Goal: Contribute content: Contribute content

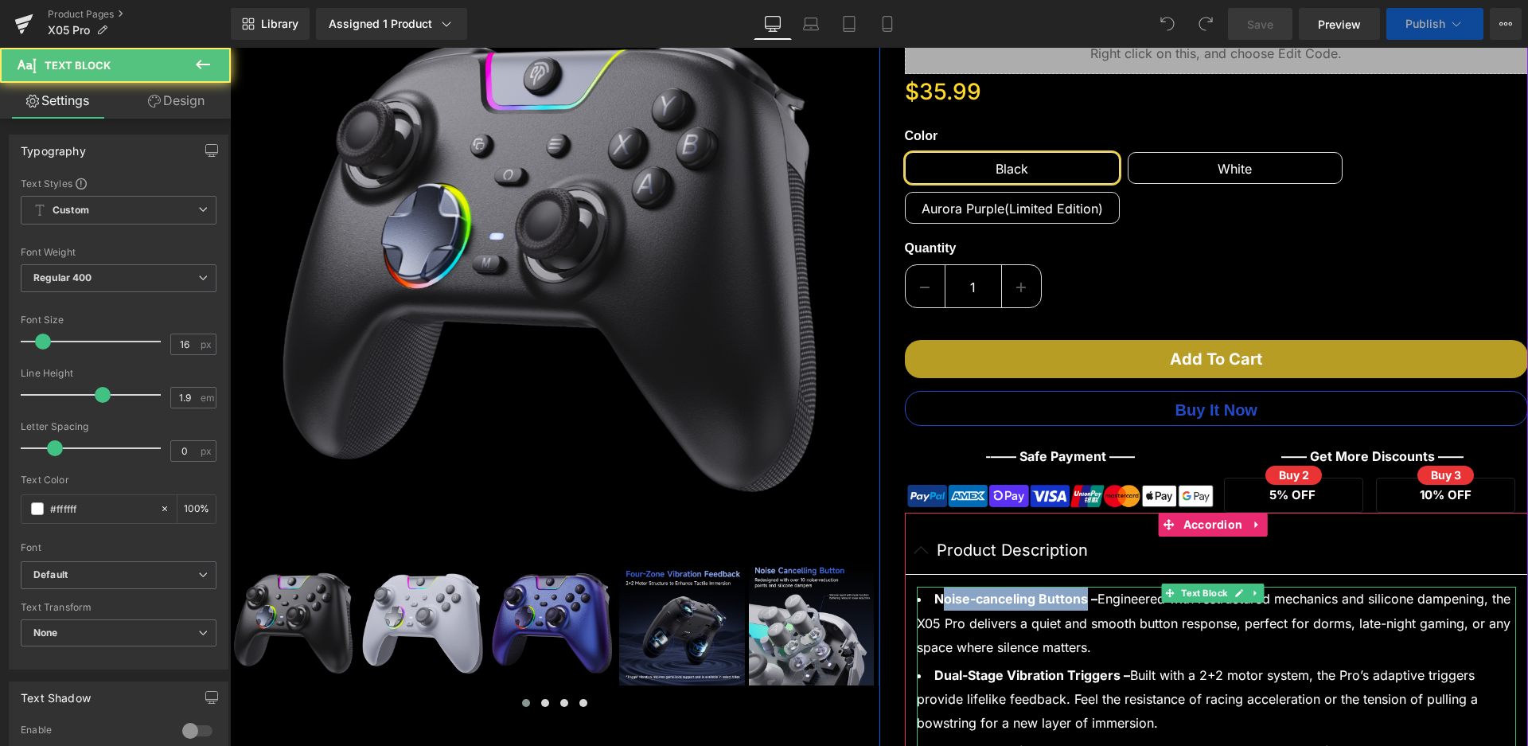
scroll to position [239, 0]
drag, startPoint x: 230, startPoint y: 48, endPoint x: 932, endPoint y: 606, distance: 897.2
click at [934, 606] on strong "Noise-canceling Buttons –" at bounding box center [1015, 599] width 163 height 16
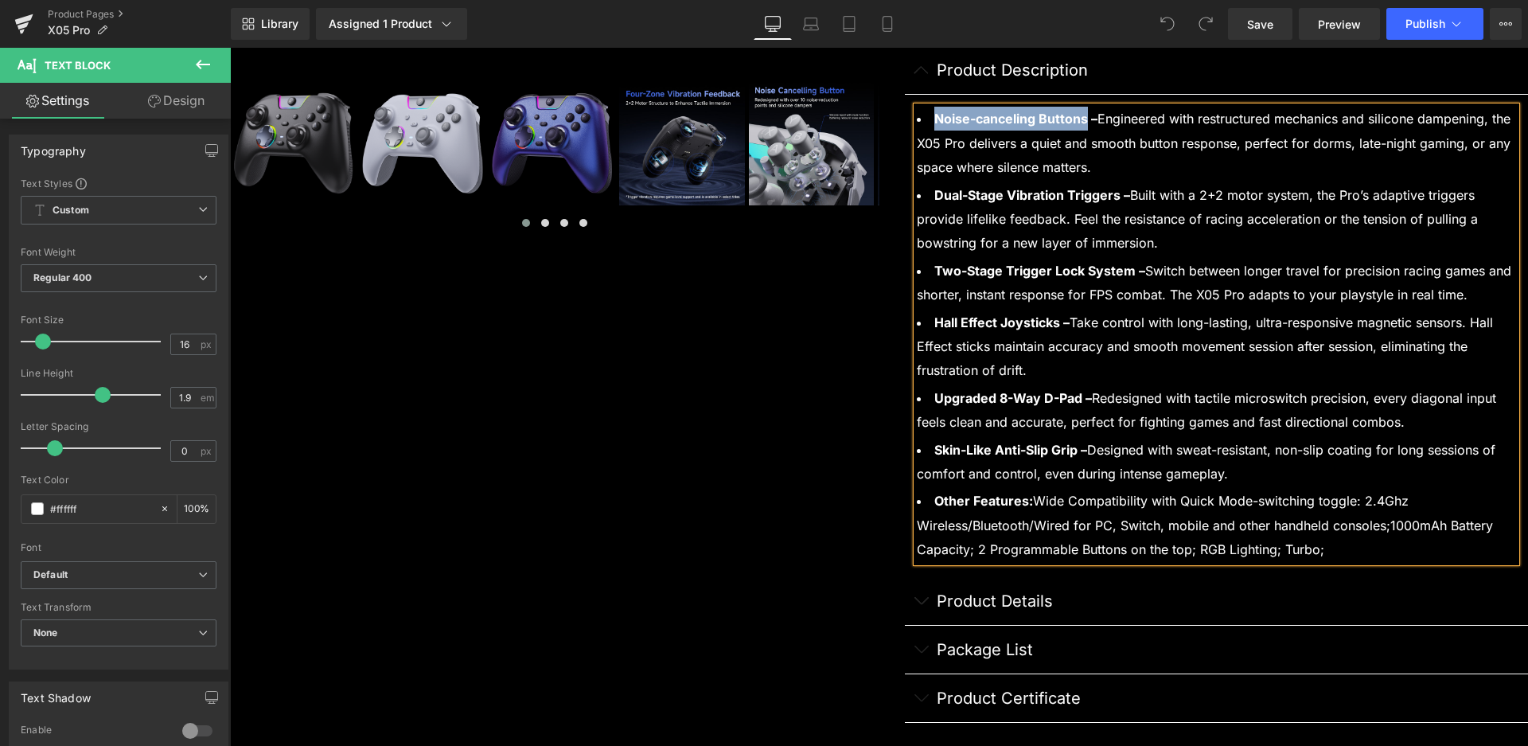
scroll to position [531, 0]
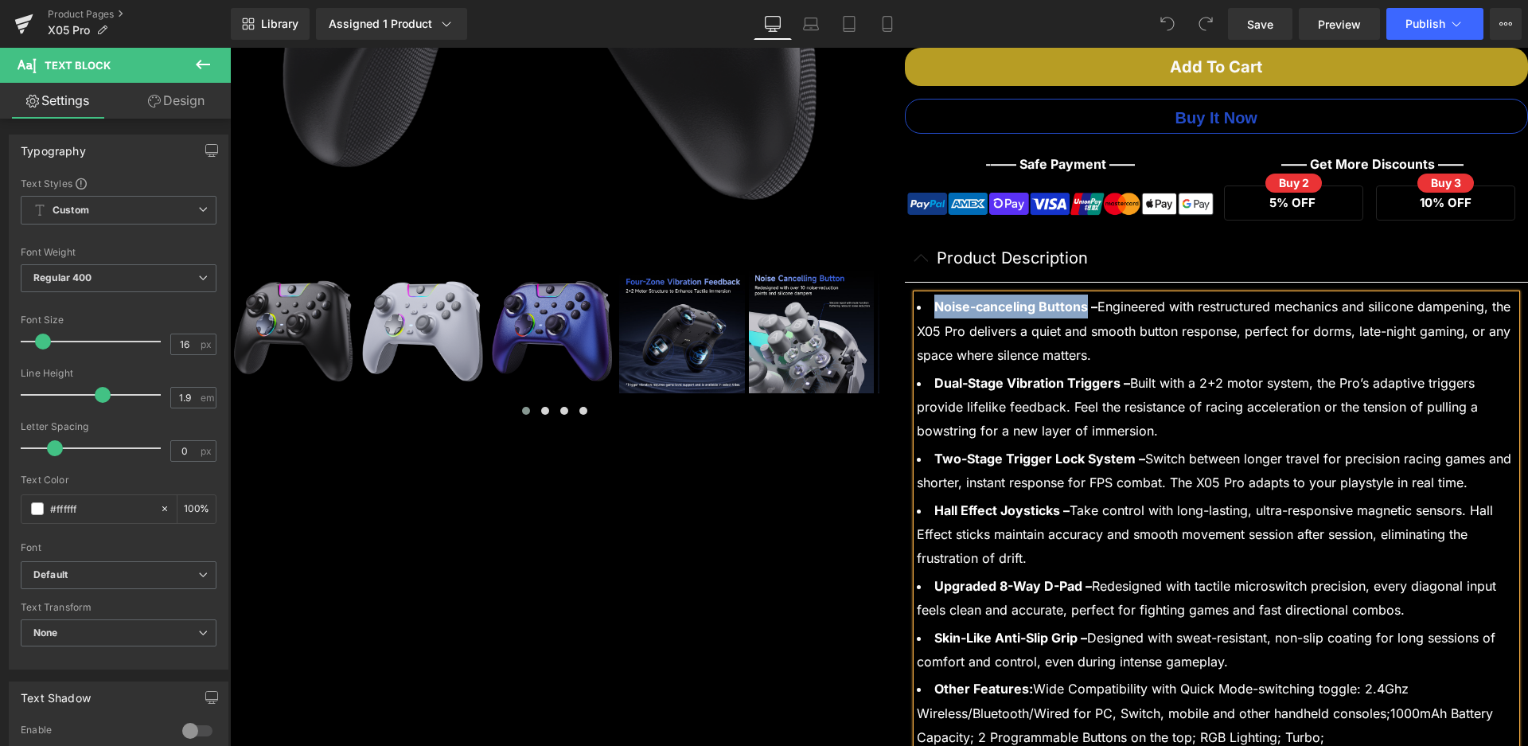
click at [949, 312] on strong "Noise-canceling Buttons –" at bounding box center [1015, 306] width 163 height 16
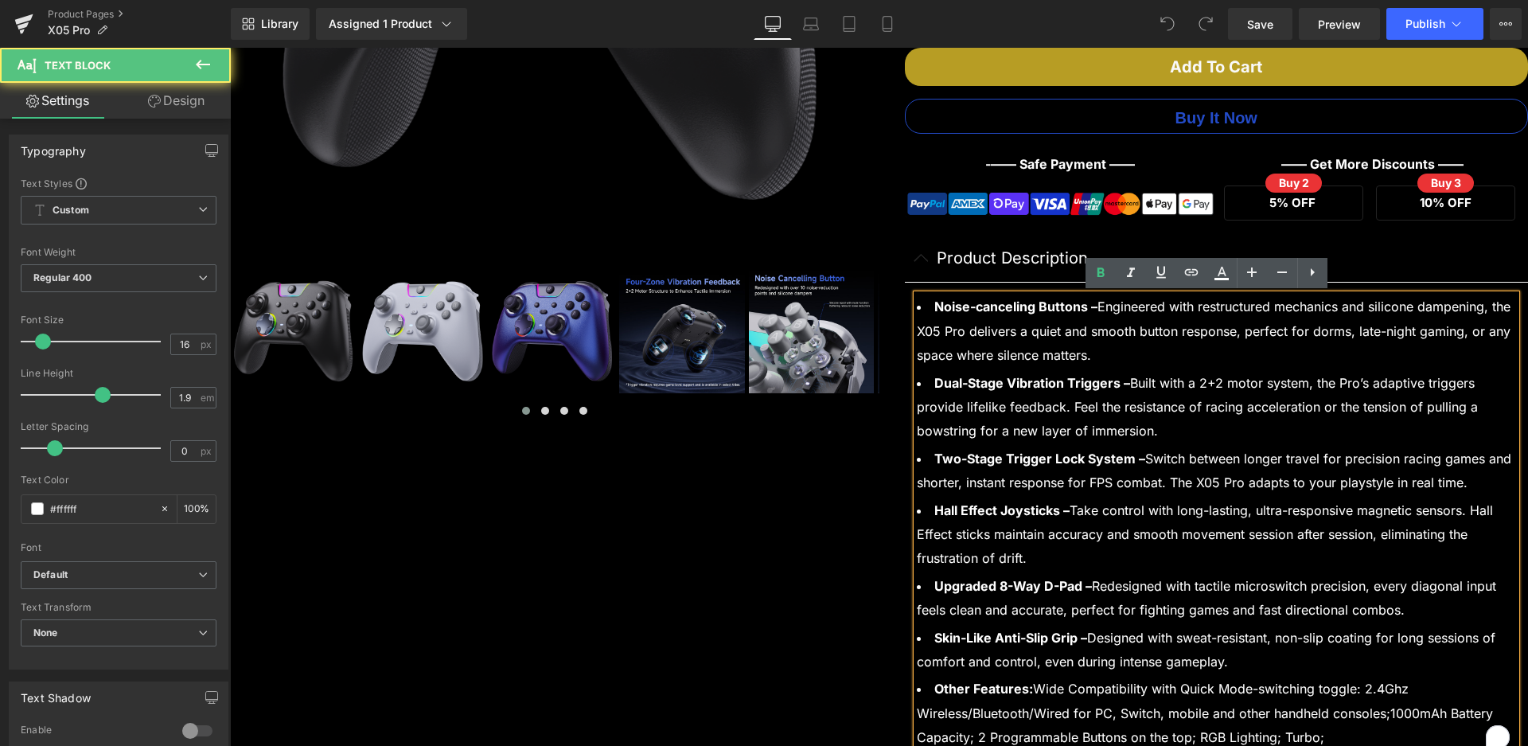
click at [1057, 322] on li "Noise-canceling Buttons – Engineered with restructured mechanics and silicone d…" at bounding box center [1217, 330] width 600 height 72
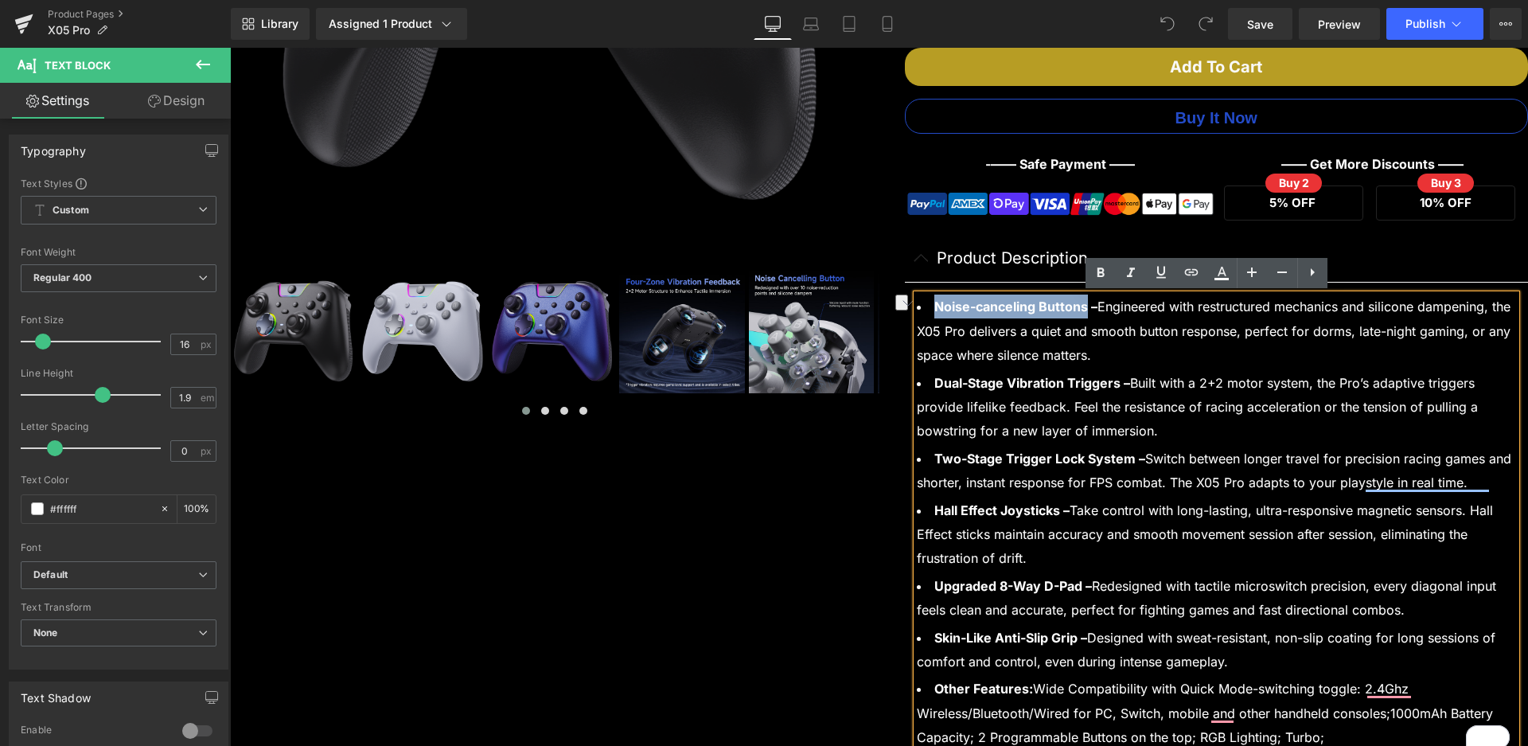
drag, startPoint x: 1078, startPoint y: 304, endPoint x: 931, endPoint y: 308, distance: 147.3
click at [934, 308] on strong "Noise-canceling Buttons –" at bounding box center [1015, 306] width 163 height 16
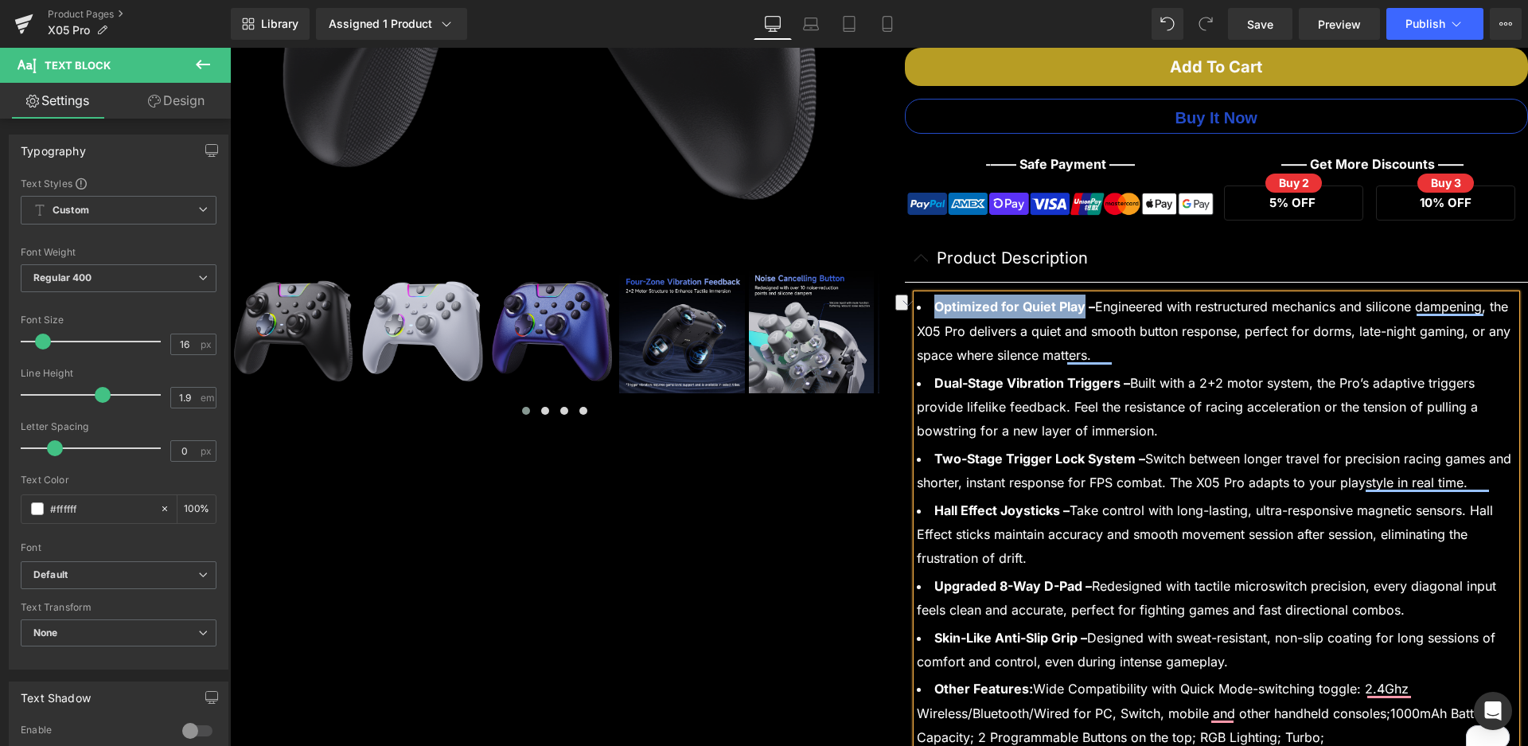
drag, startPoint x: 930, startPoint y: 303, endPoint x: 1074, endPoint y: 307, distance: 144.9
click at [1074, 307] on strong "Optimized for Quiet Play –" at bounding box center [1014, 306] width 161 height 16
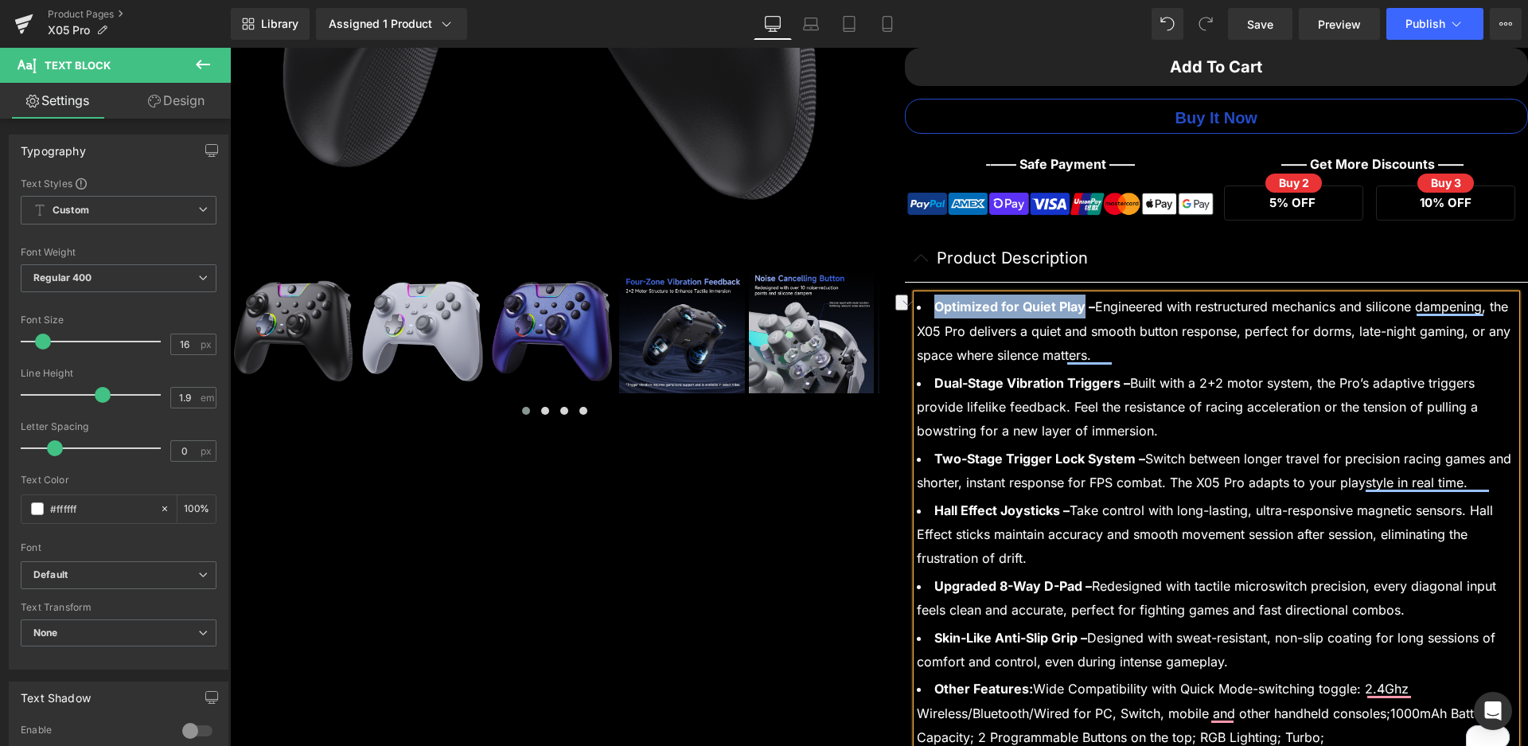
copy strong "Optimized for Quiet Play"
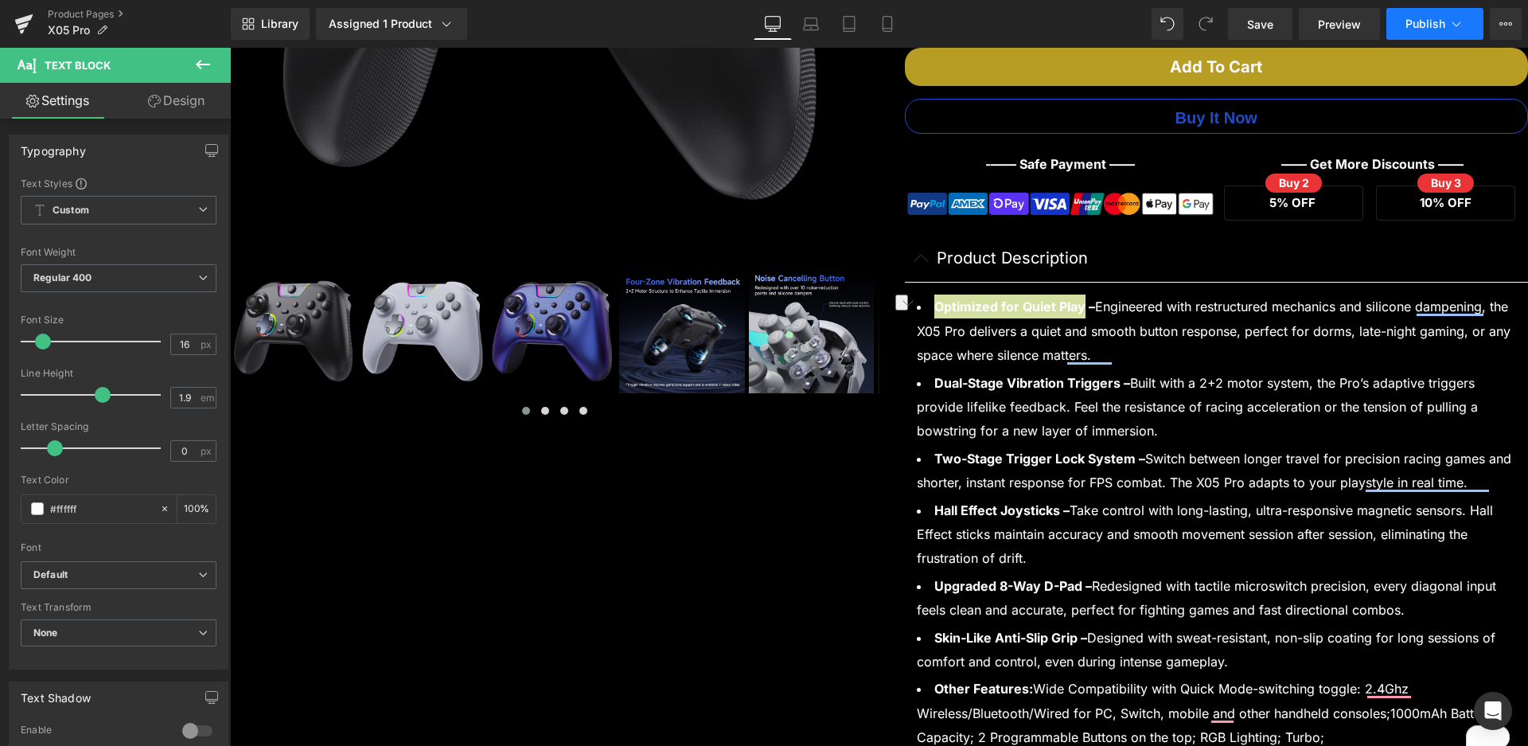
click at [1421, 18] on span "Publish" at bounding box center [1426, 24] width 40 height 13
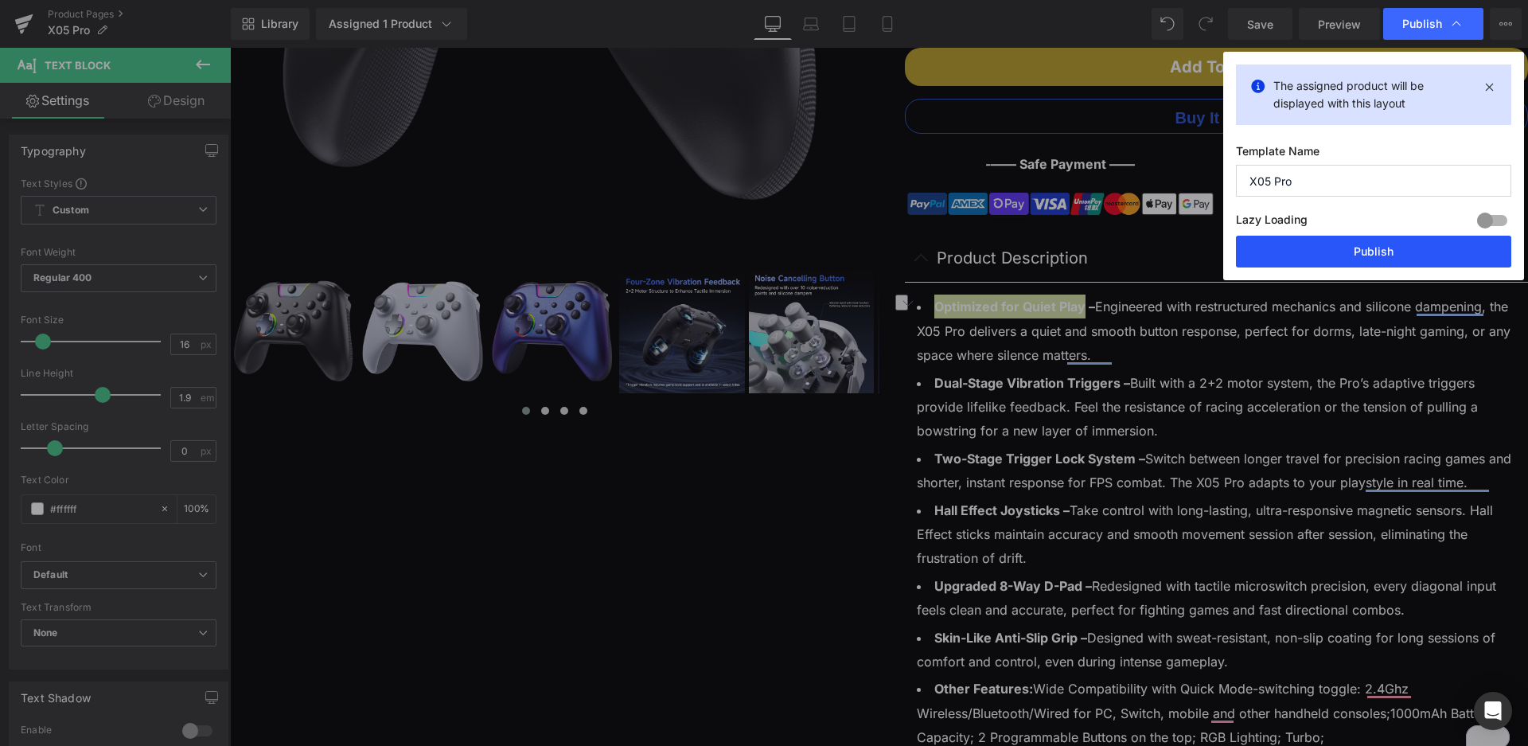
drag, startPoint x: 1371, startPoint y: 260, endPoint x: 1191, endPoint y: 279, distance: 180.0
click at [1371, 260] on button "Publish" at bounding box center [1373, 252] width 275 height 32
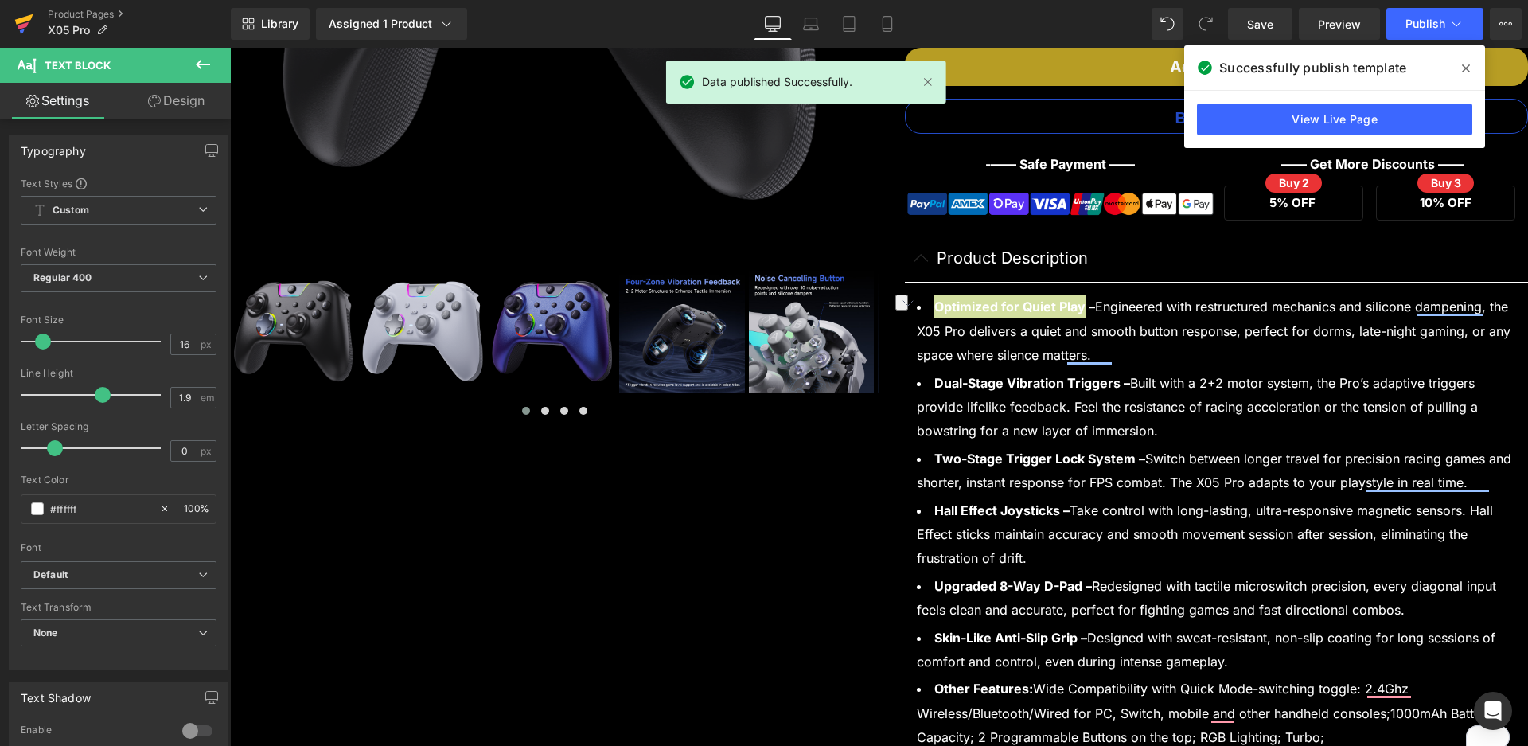
click at [14, 33] on icon at bounding box center [23, 24] width 19 height 40
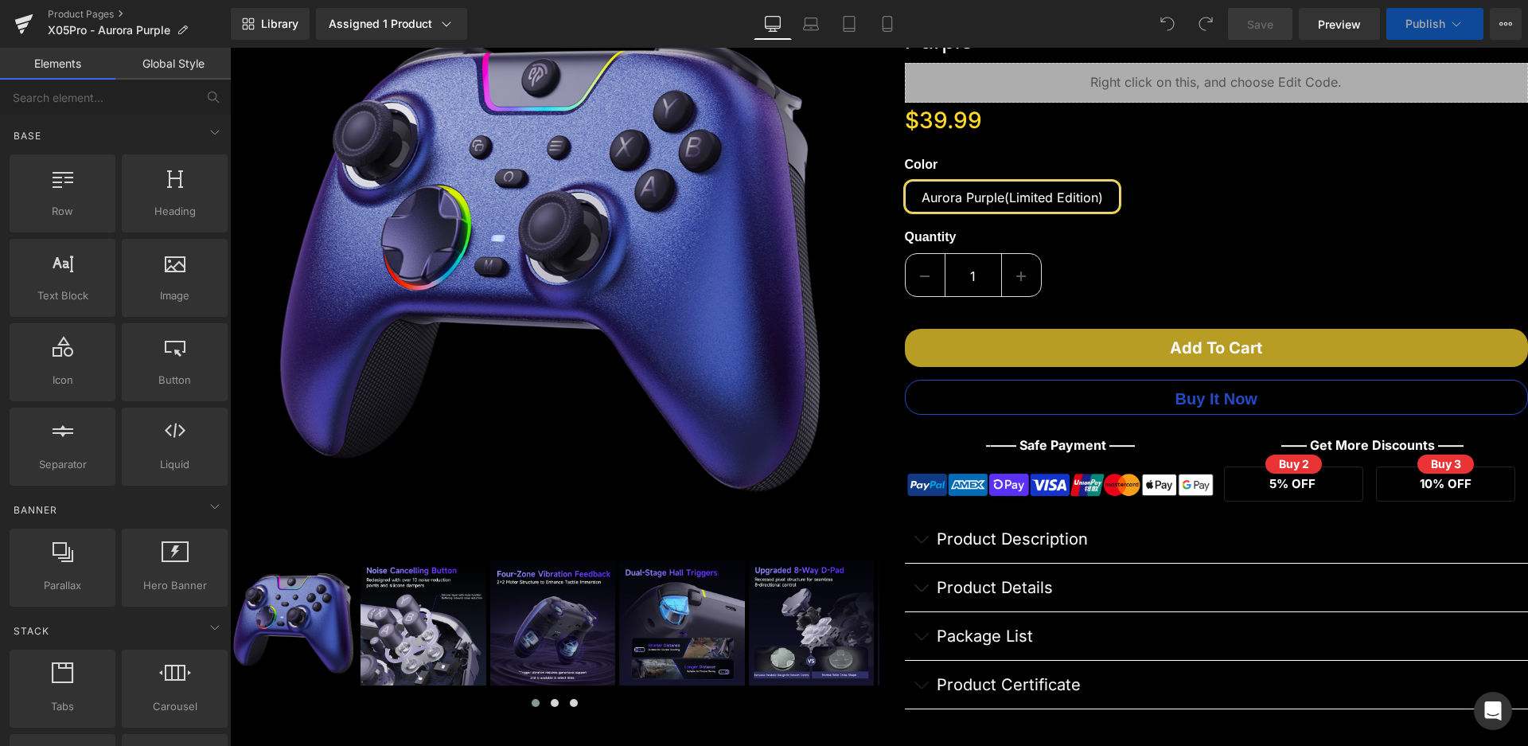
scroll to position [478, 0]
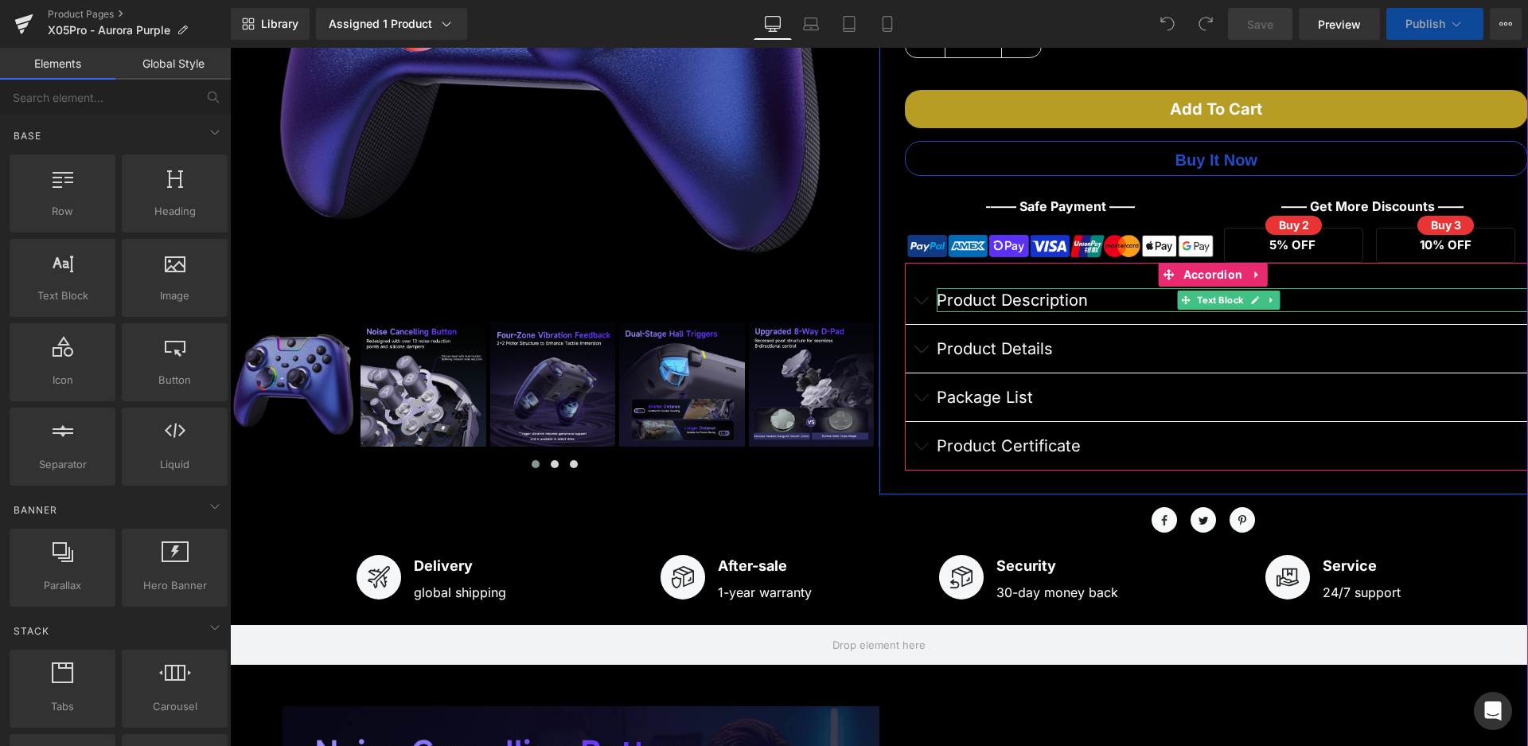
click at [958, 295] on p "Product Description" at bounding box center [1233, 300] width 592 height 24
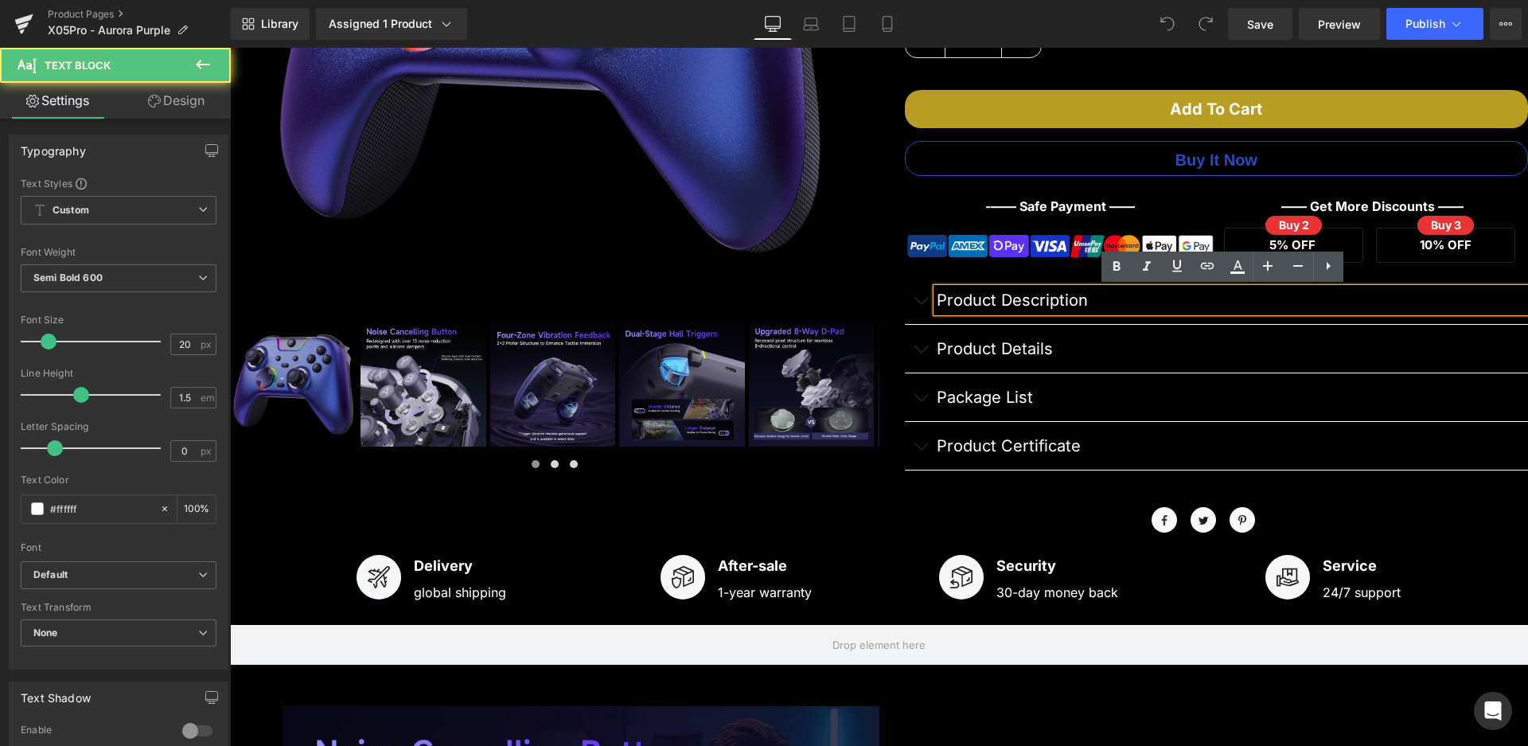
click at [921, 301] on button "button" at bounding box center [921, 300] width 32 height 48
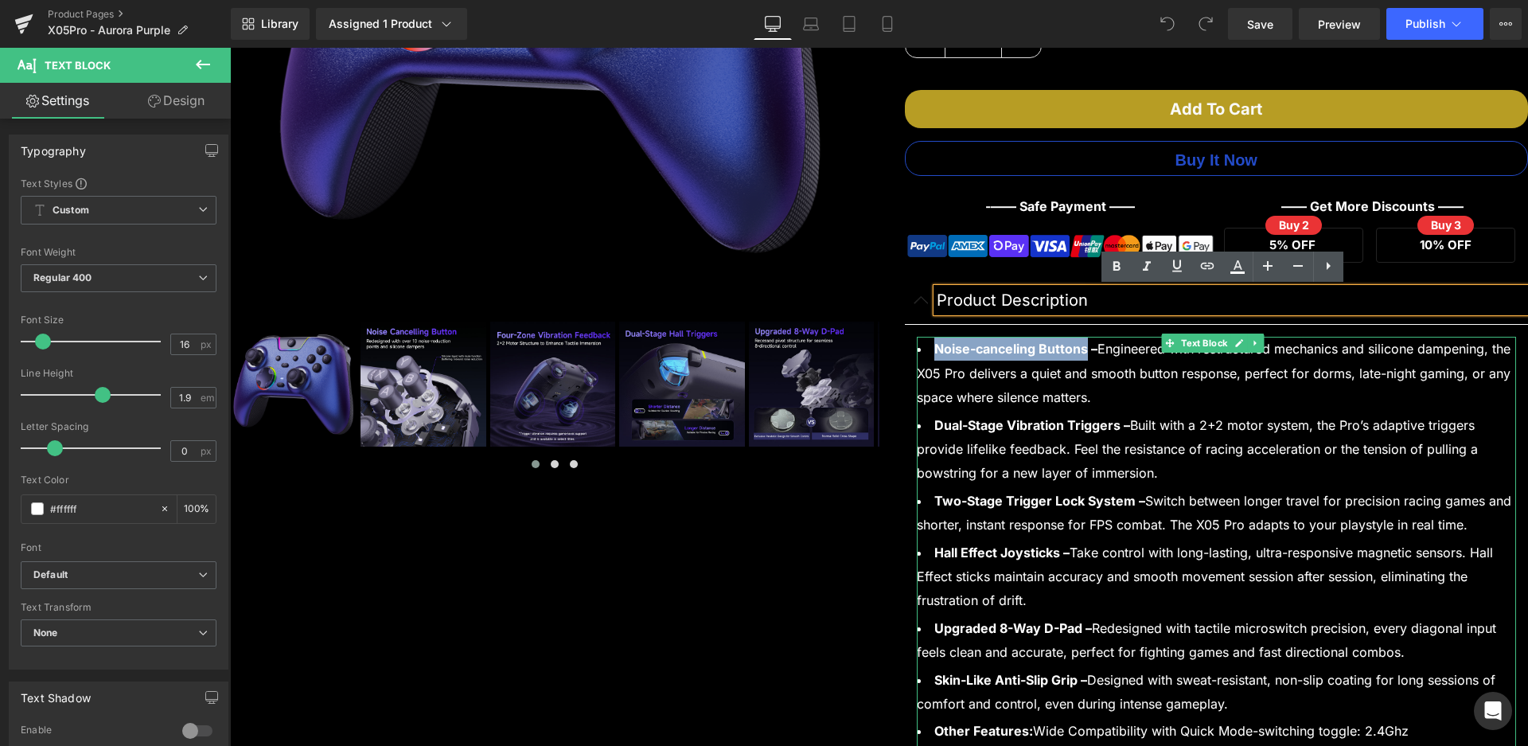
drag, startPoint x: 977, startPoint y: 349, endPoint x: 1082, endPoint y: 344, distance: 104.4
click at [1082, 344] on strong "Noise-canceling Buttons –" at bounding box center [1015, 349] width 163 height 16
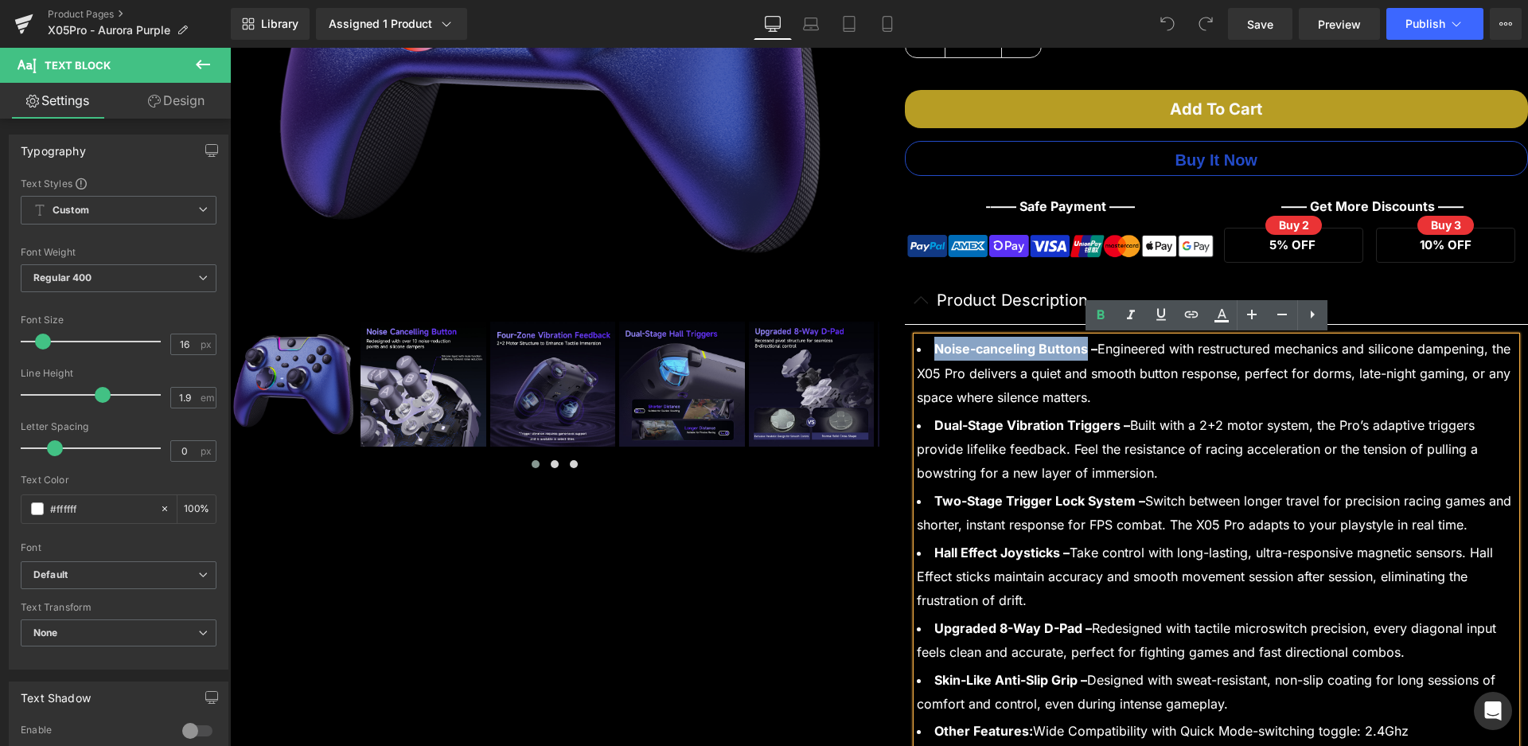
paste div "To enrich screen reader interactions, please activate Accessibility in Grammarl…"
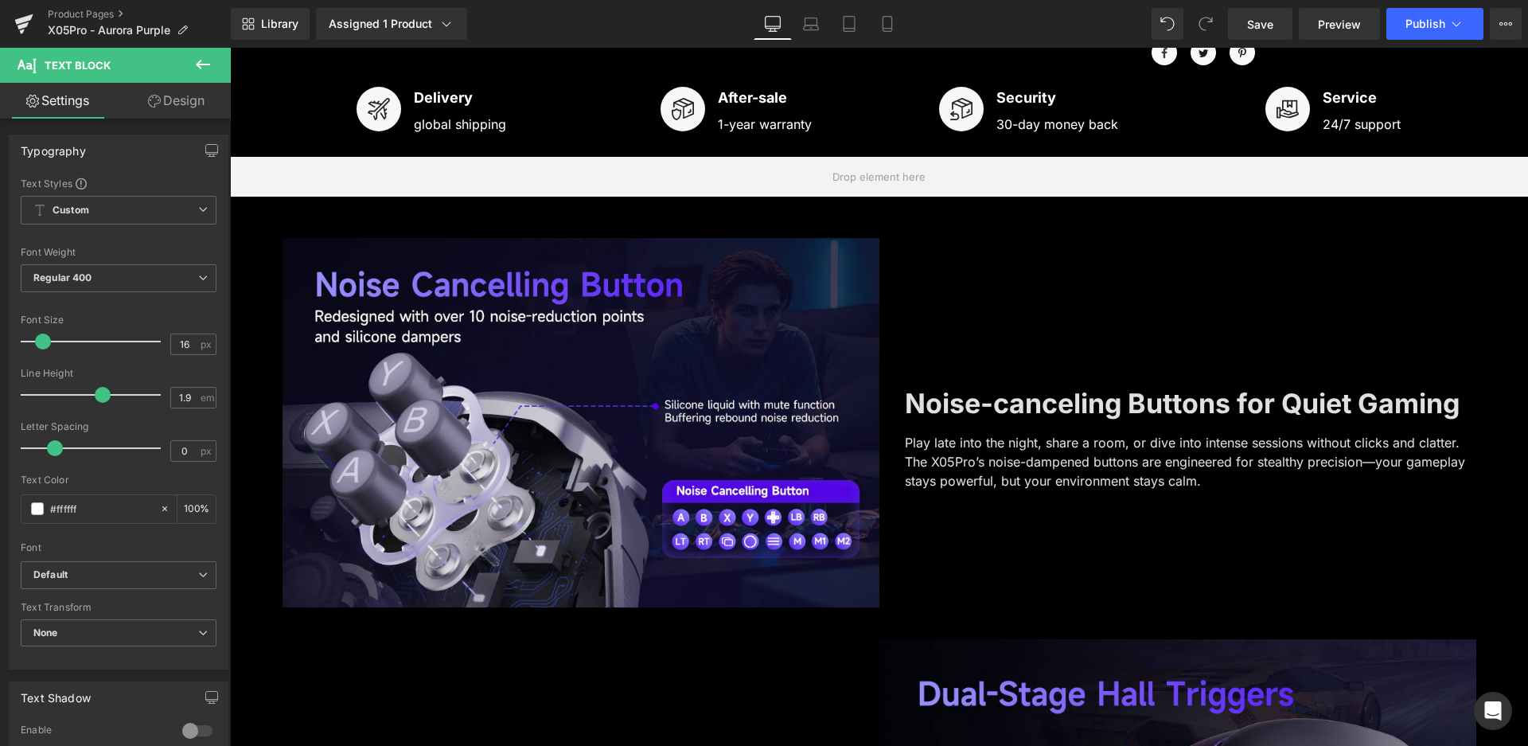
scroll to position [1433, 0]
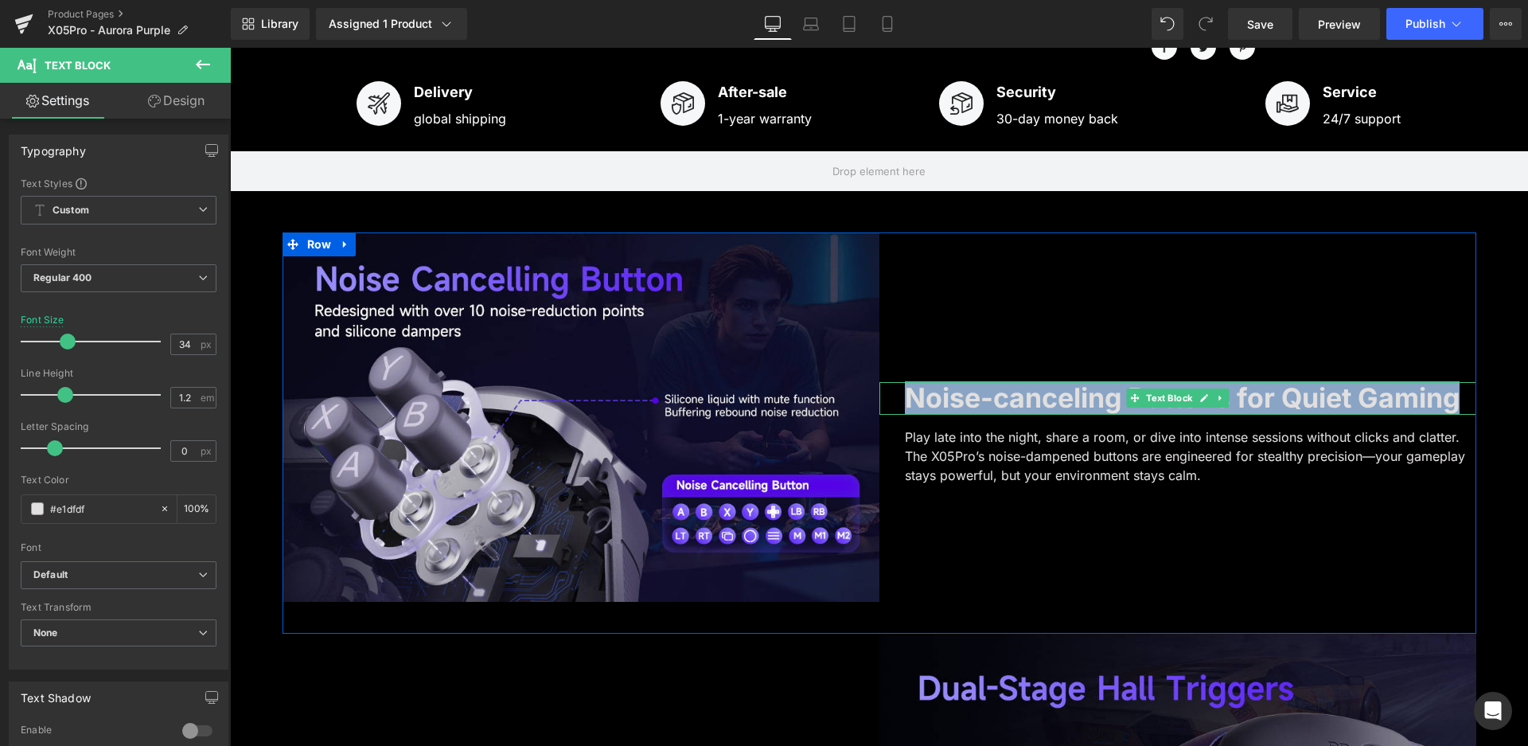
drag, startPoint x: 899, startPoint y: 399, endPoint x: 1446, endPoint y: 392, distance: 546.8
click at [1446, 392] on b "Noise-canceling Buttons for Quiet Gaming" at bounding box center [1182, 397] width 555 height 33
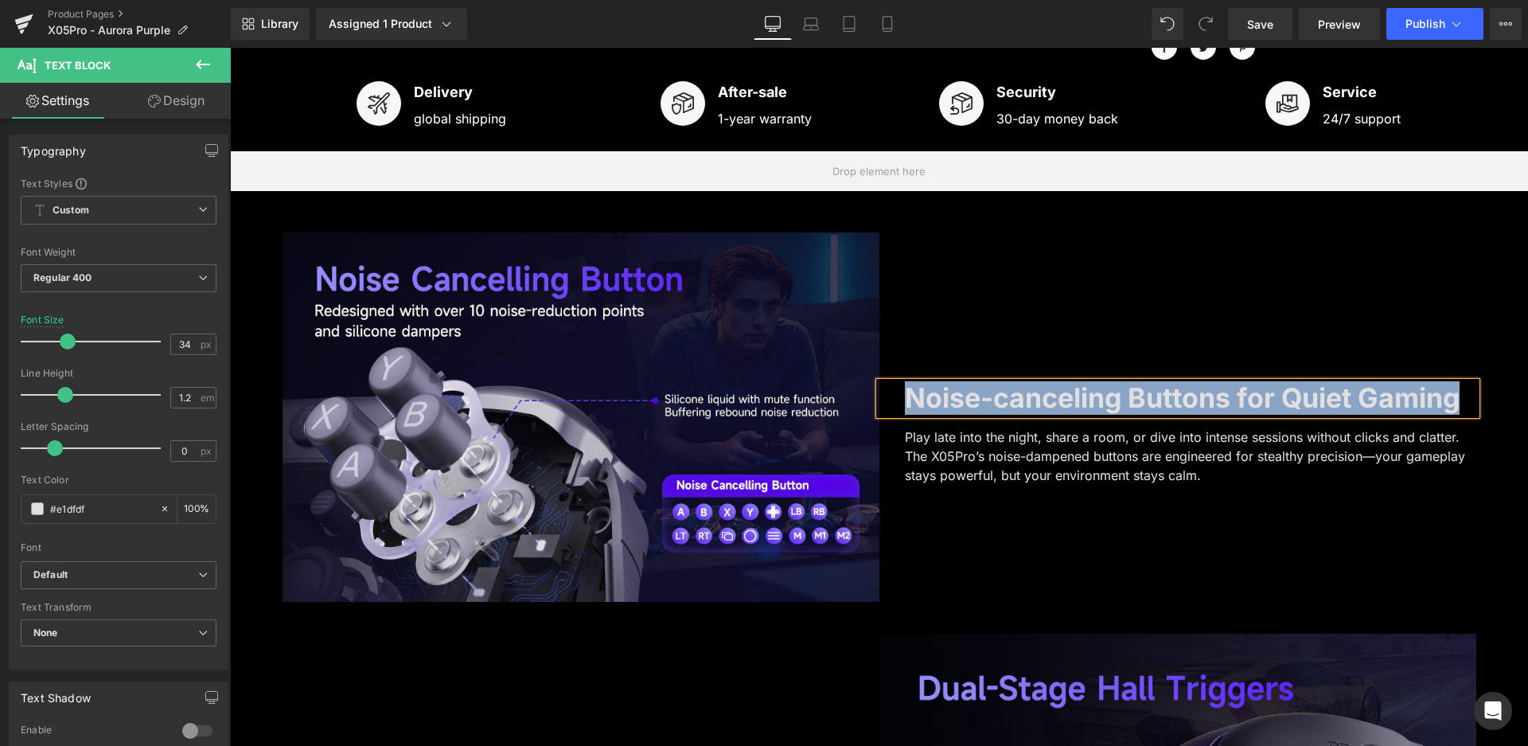
click at [1212, 404] on b "Noise-canceling Buttons for Quiet Gaming" at bounding box center [1182, 397] width 555 height 33
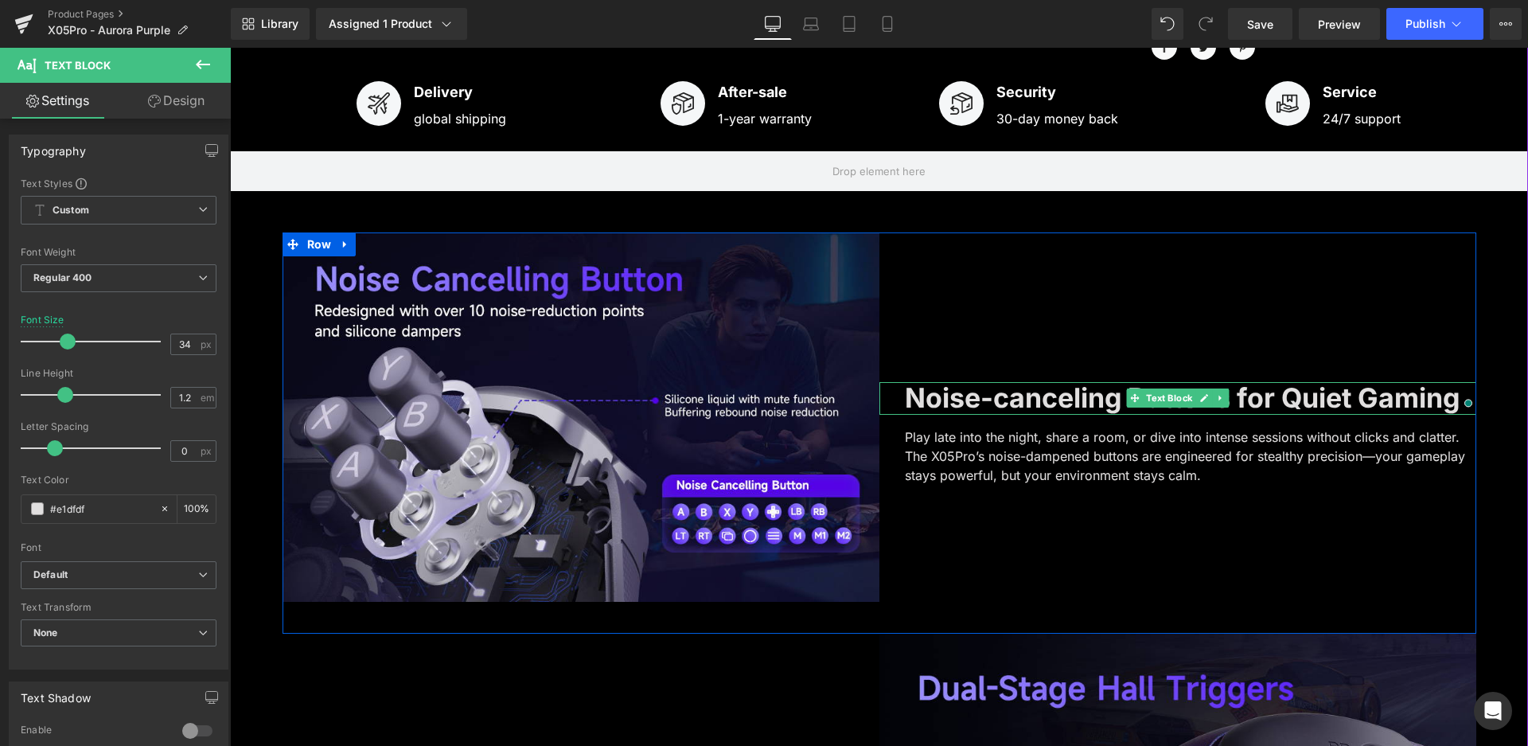
click at [984, 406] on b "Noise-canceling Buttons for Quiet Gaming" at bounding box center [1182, 397] width 555 height 33
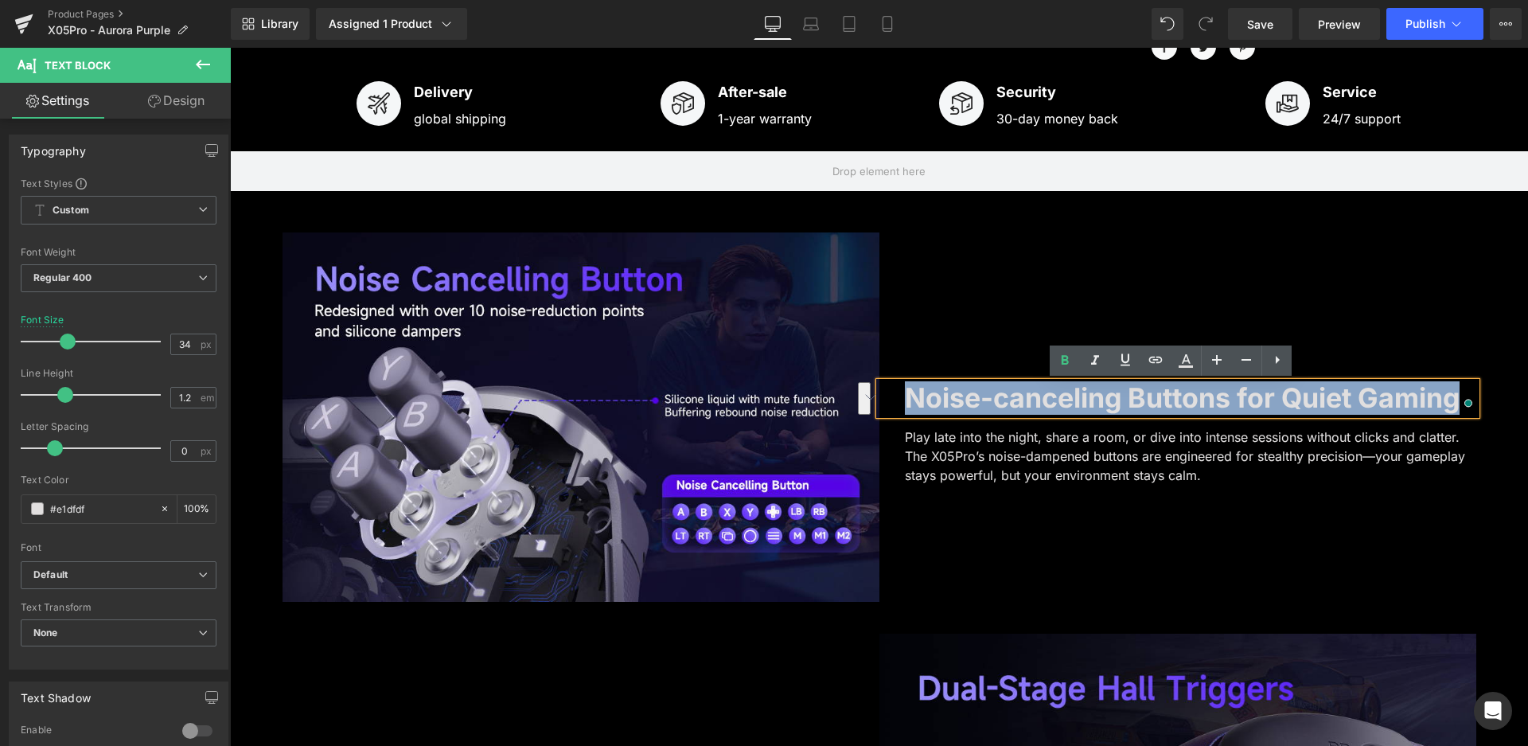
drag, startPoint x: 902, startPoint y: 400, endPoint x: 1468, endPoint y: 399, distance: 566.7
click at [1472, 399] on div "Noise-canceling Buttons for Quiet Gaming" at bounding box center [1177, 398] width 597 height 33
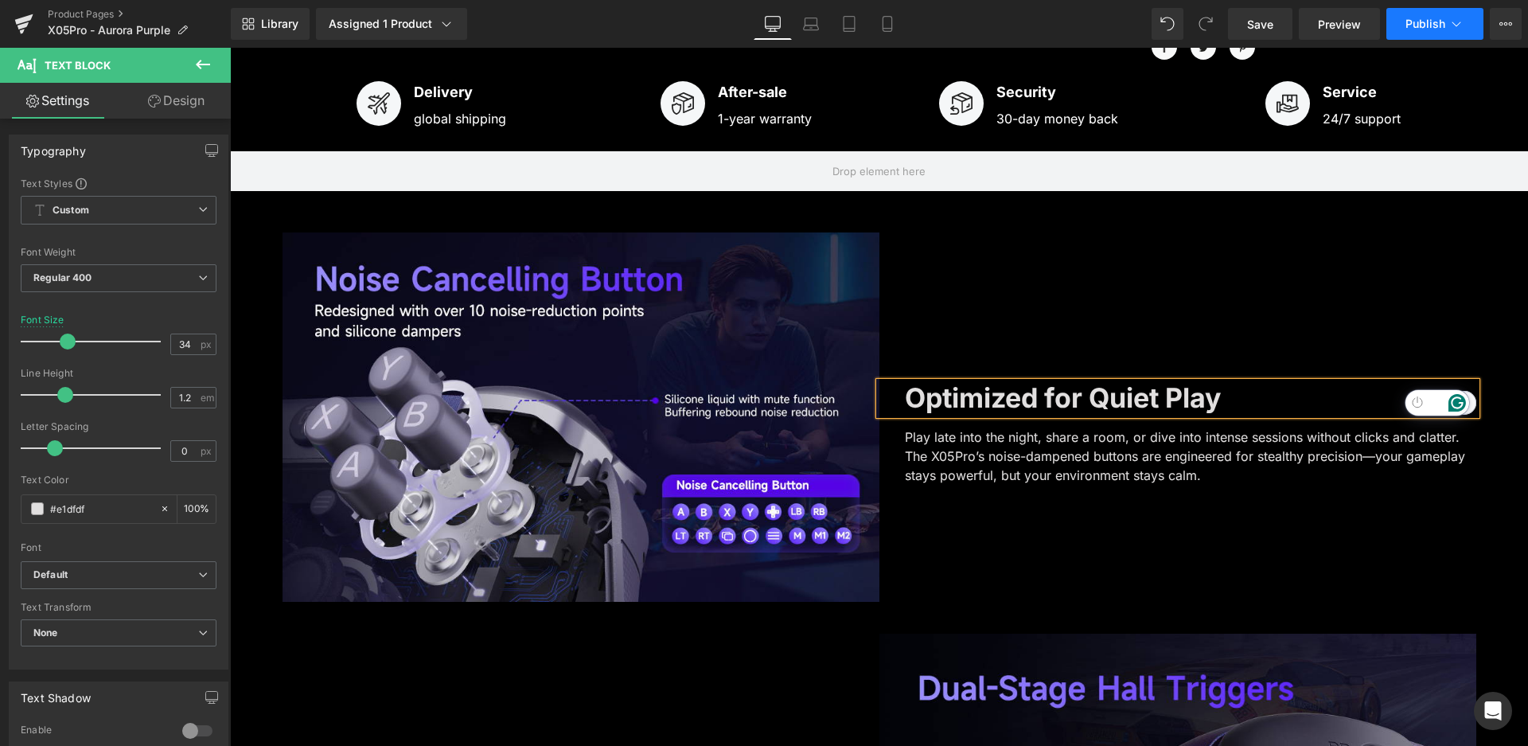
click at [1422, 28] on span "Publish" at bounding box center [1426, 24] width 40 height 13
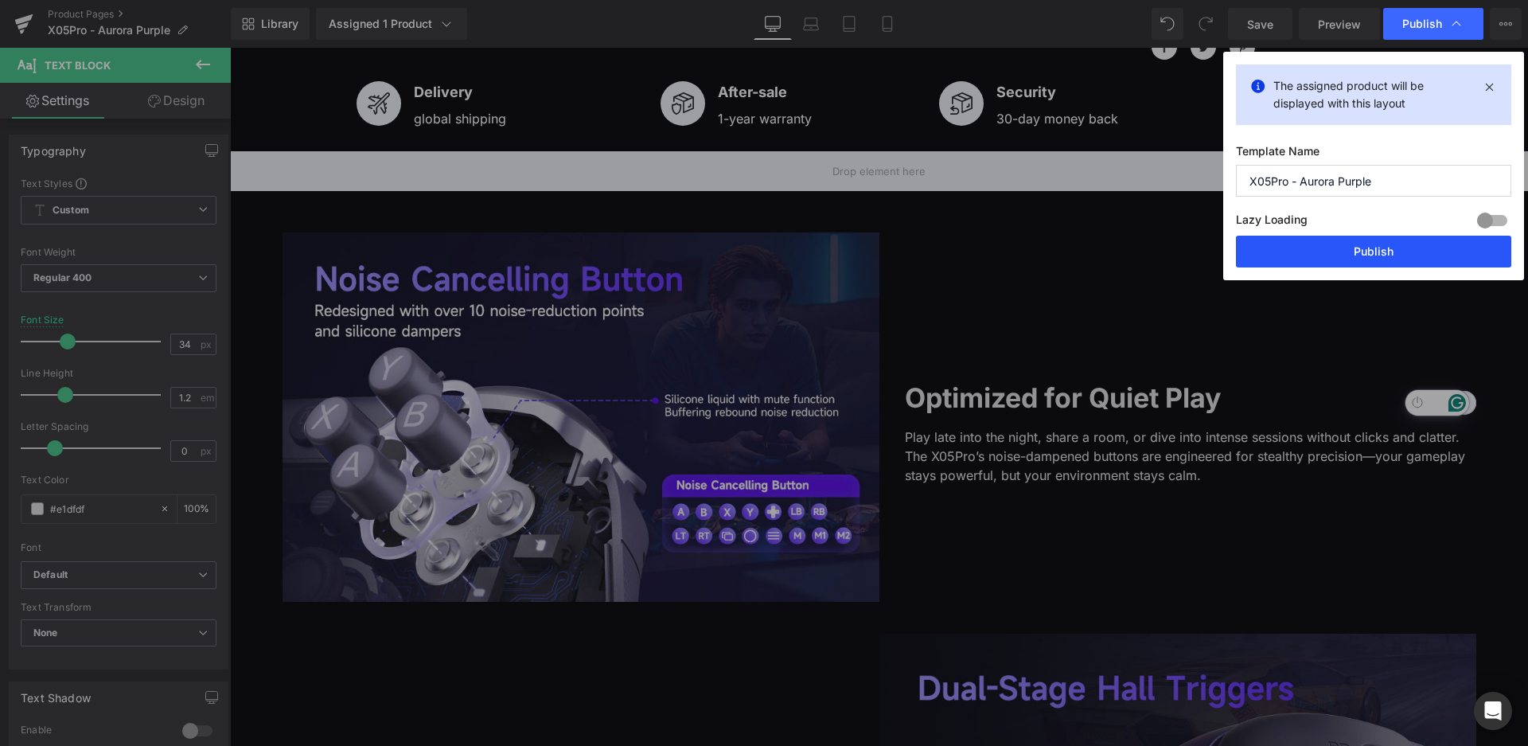
drag, startPoint x: 1327, startPoint y: 248, endPoint x: 1098, endPoint y: 201, distance: 234.1
click at [1328, 248] on button "Publish" at bounding box center [1373, 252] width 275 height 32
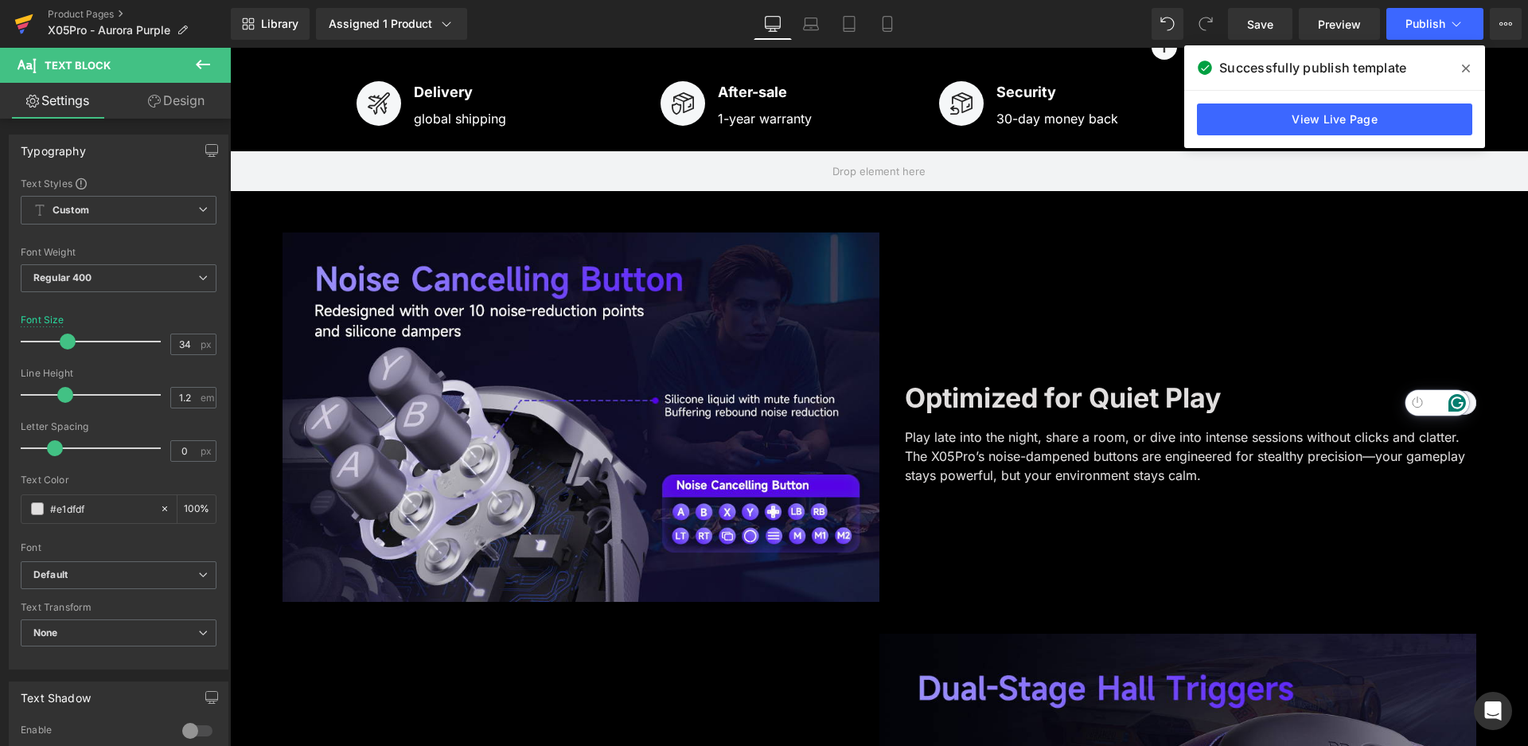
click at [16, 14] on icon at bounding box center [23, 24] width 19 height 40
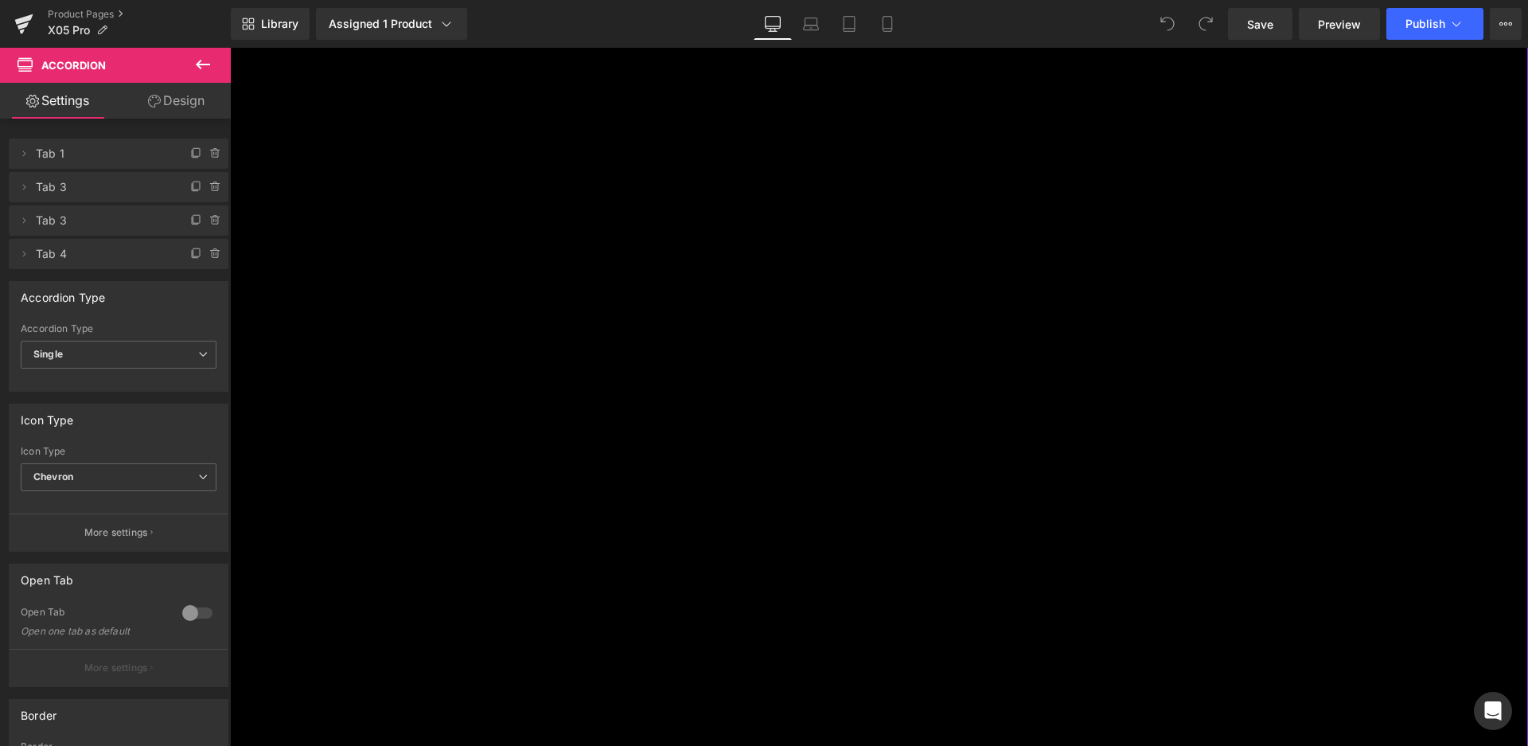
scroll to position [2228, 0]
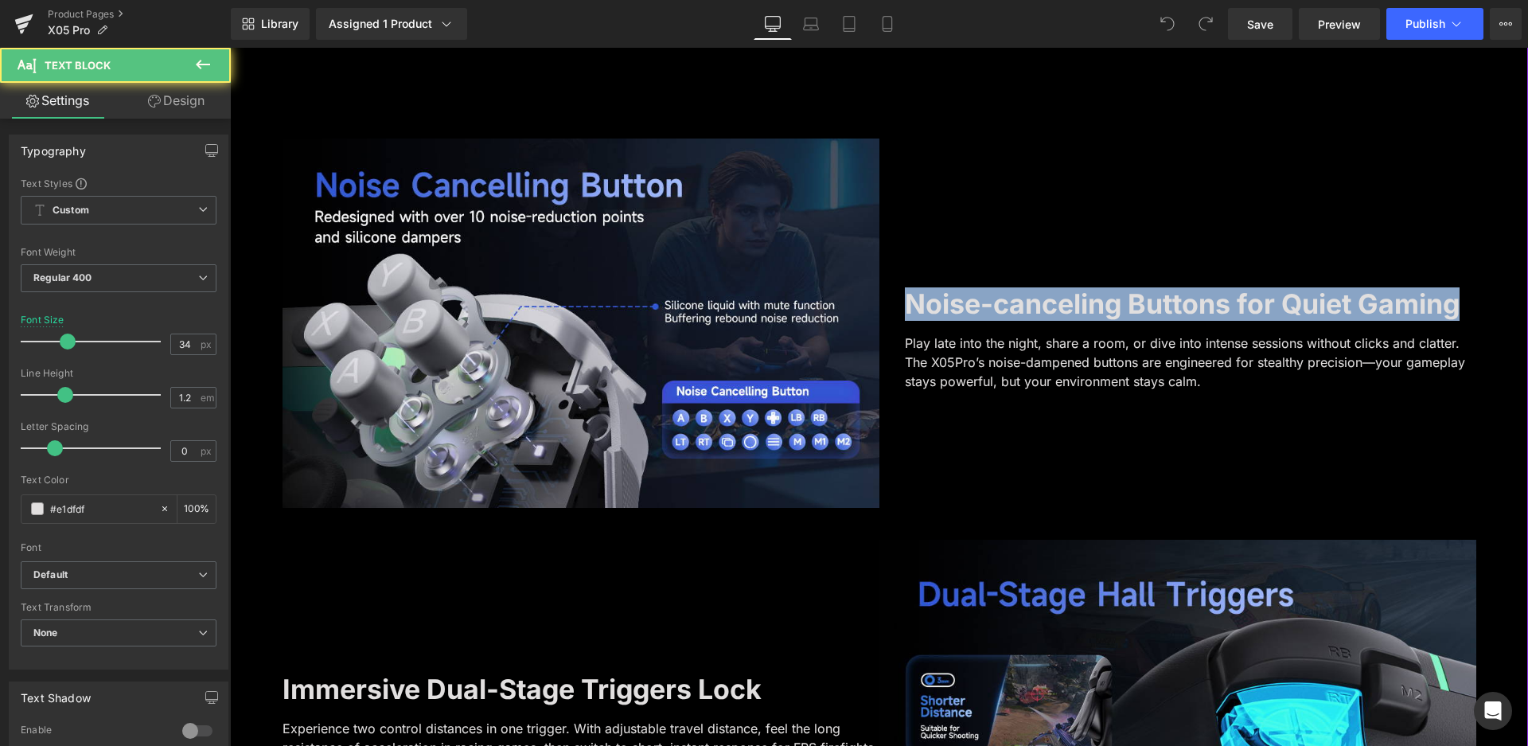
drag, startPoint x: 904, startPoint y: 292, endPoint x: 1489, endPoint y: 272, distance: 585.3
click at [1489, 272] on div "‹" at bounding box center [879, 76] width 1298 height 4194
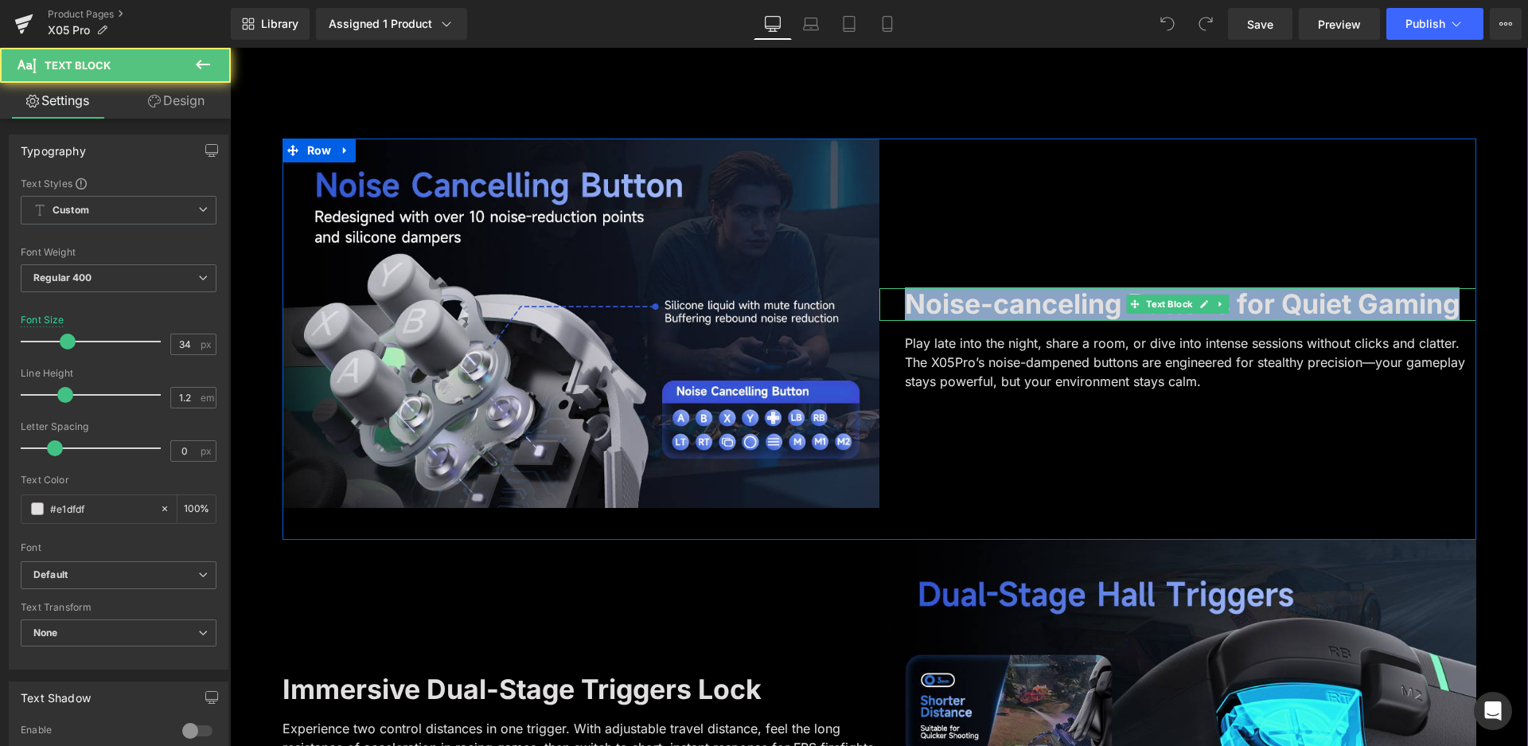
click at [1232, 291] on b "Noise-canceling Buttons for Quiet Gaming" at bounding box center [1182, 303] width 555 height 33
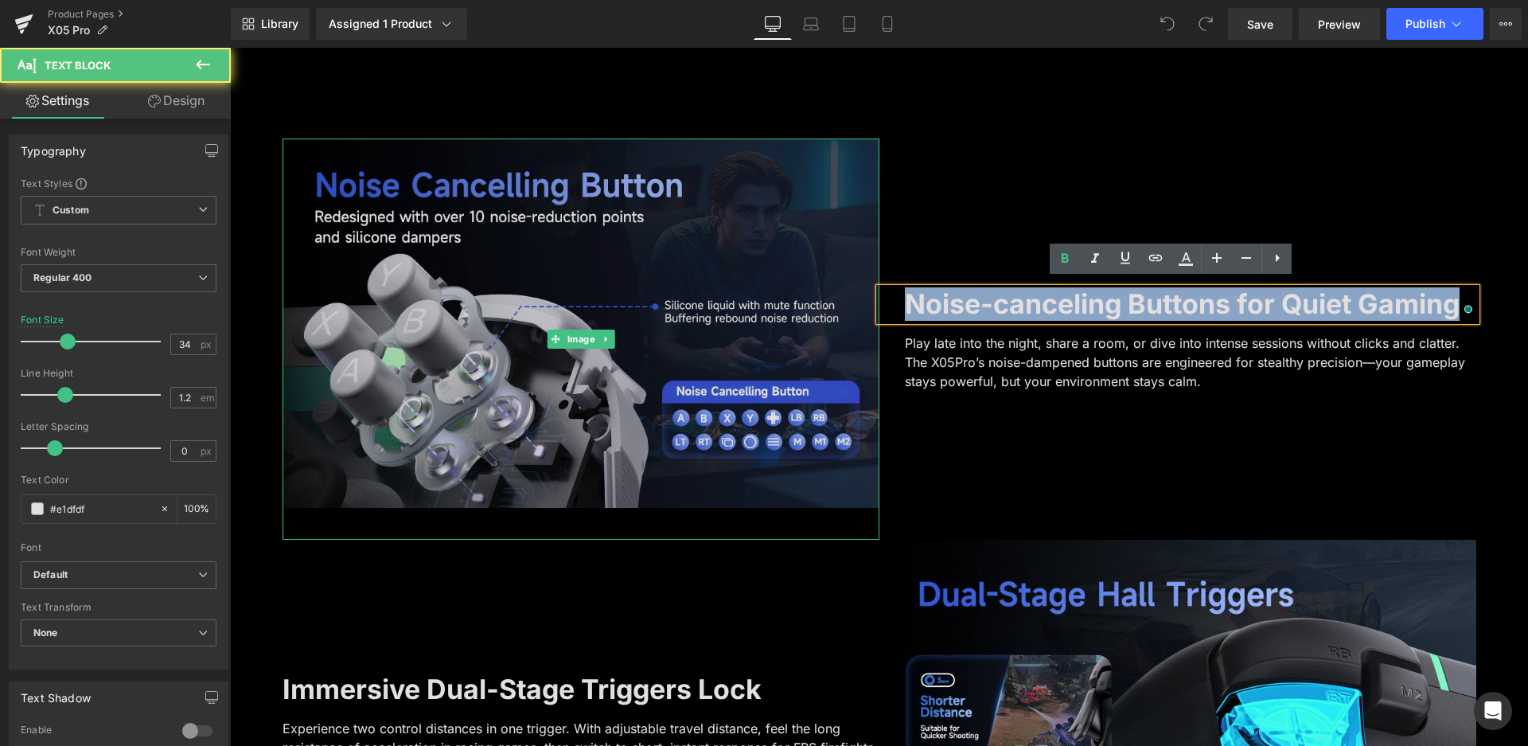
drag, startPoint x: 1453, startPoint y: 291, endPoint x: 740, endPoint y: 280, distance: 713.2
click at [740, 280] on div "Image Noise-canceling Buttons for Quiet Gaming Text Block Play late into the ni…" at bounding box center [880, 338] width 1194 height 401
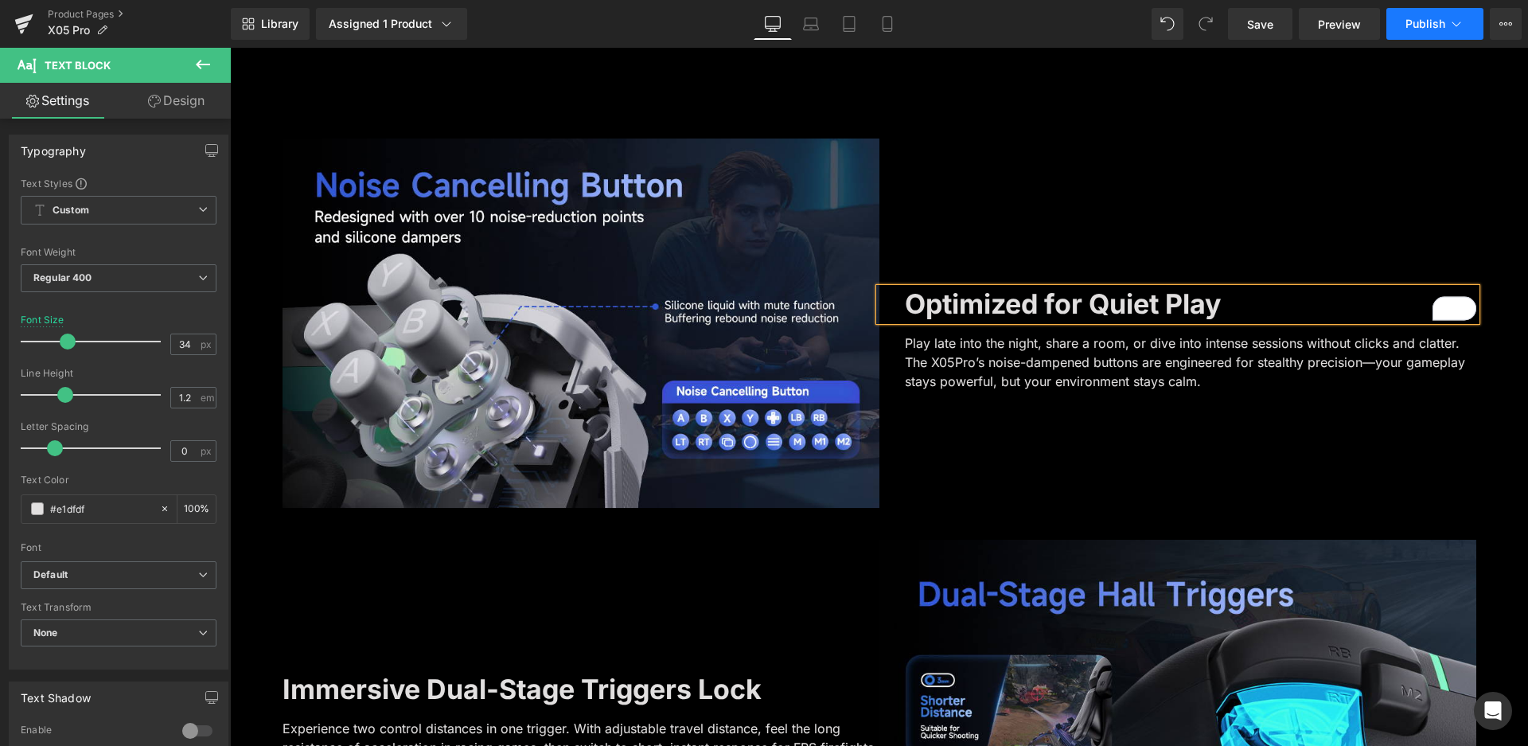
click at [1441, 15] on button "Publish" at bounding box center [1434, 24] width 97 height 32
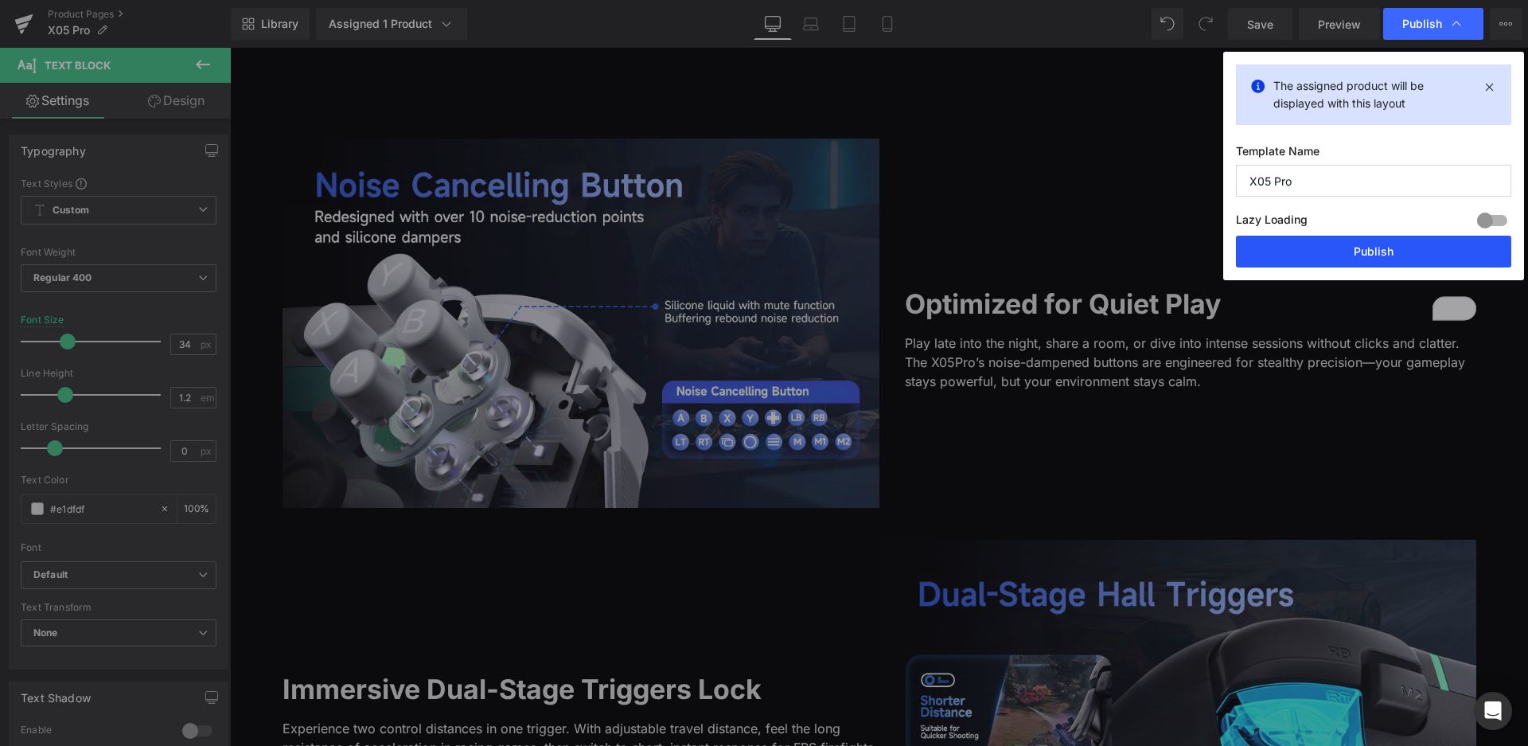
click at [1393, 255] on button "Publish" at bounding box center [1373, 252] width 275 height 32
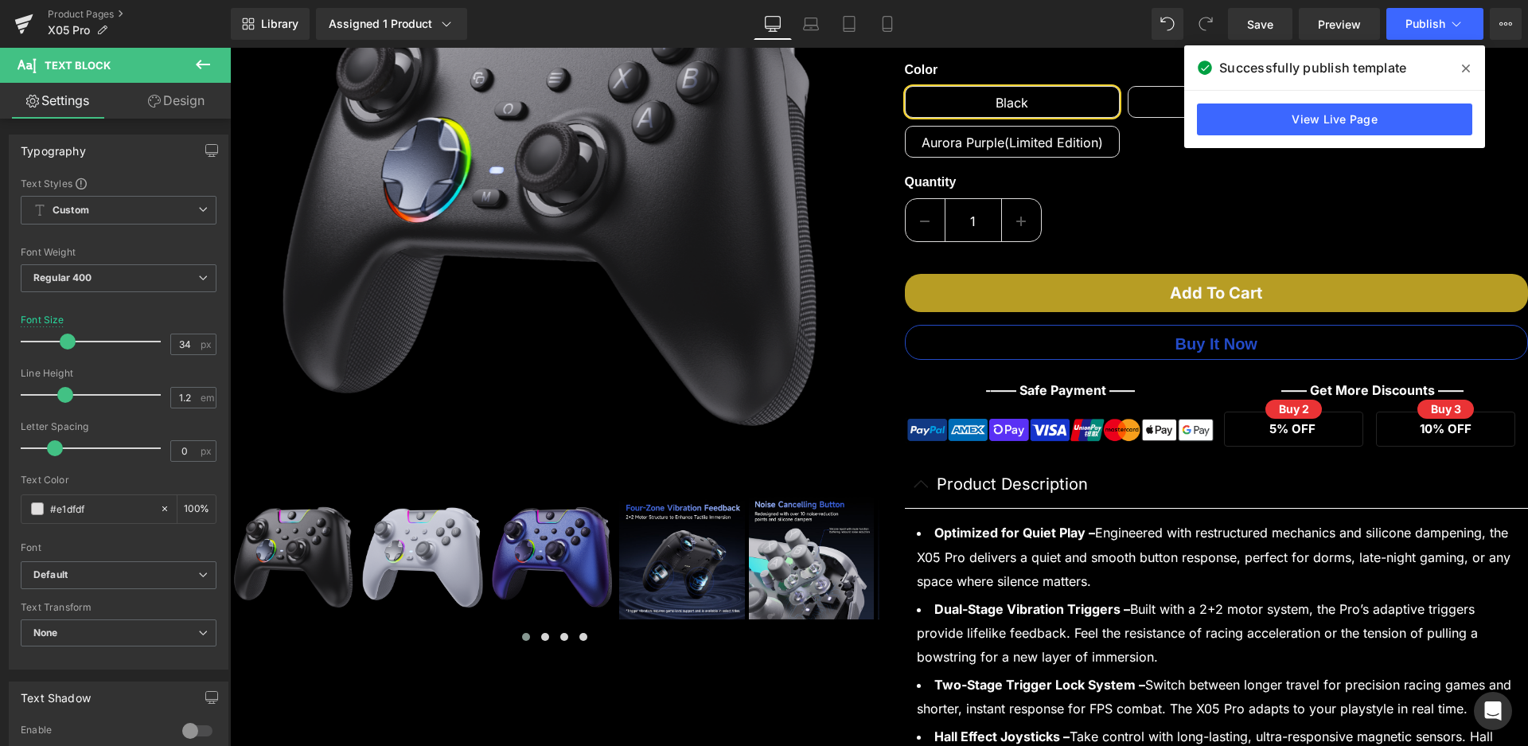
scroll to position [0, 0]
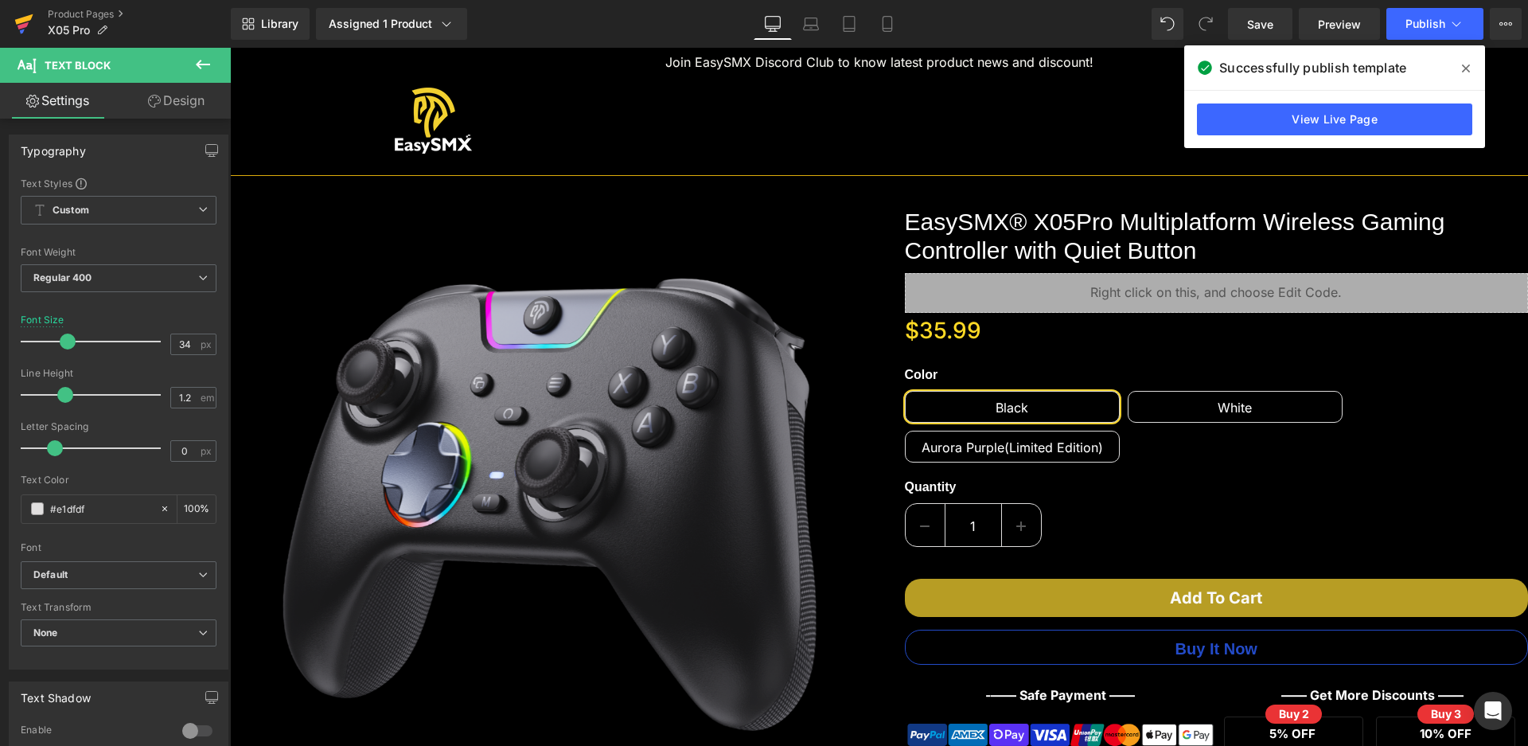
click at [11, 22] on link at bounding box center [24, 24] width 48 height 48
